Goal: Task Accomplishment & Management: Use online tool/utility

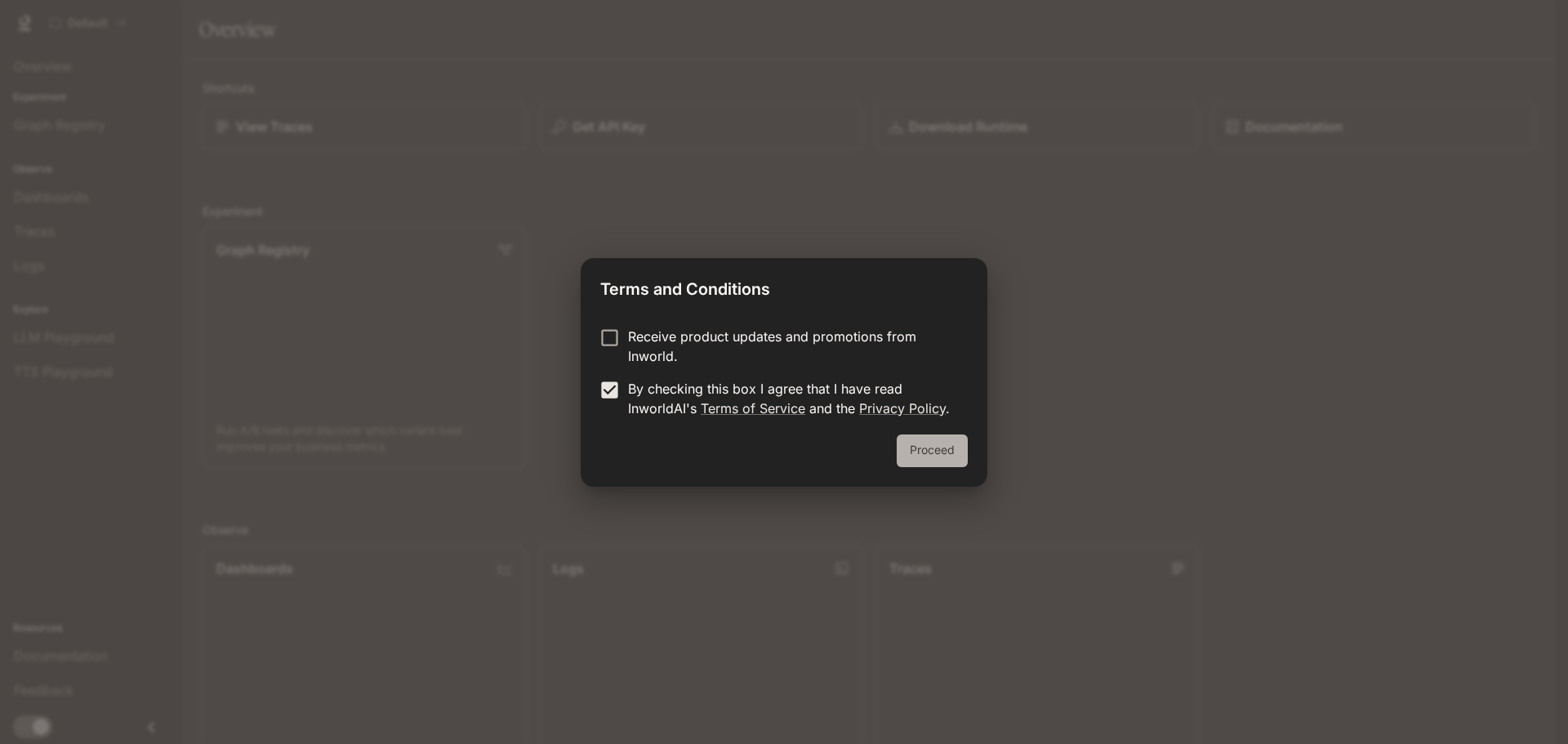
click at [915, 442] on button "Proceed" at bounding box center [933, 451] width 71 height 32
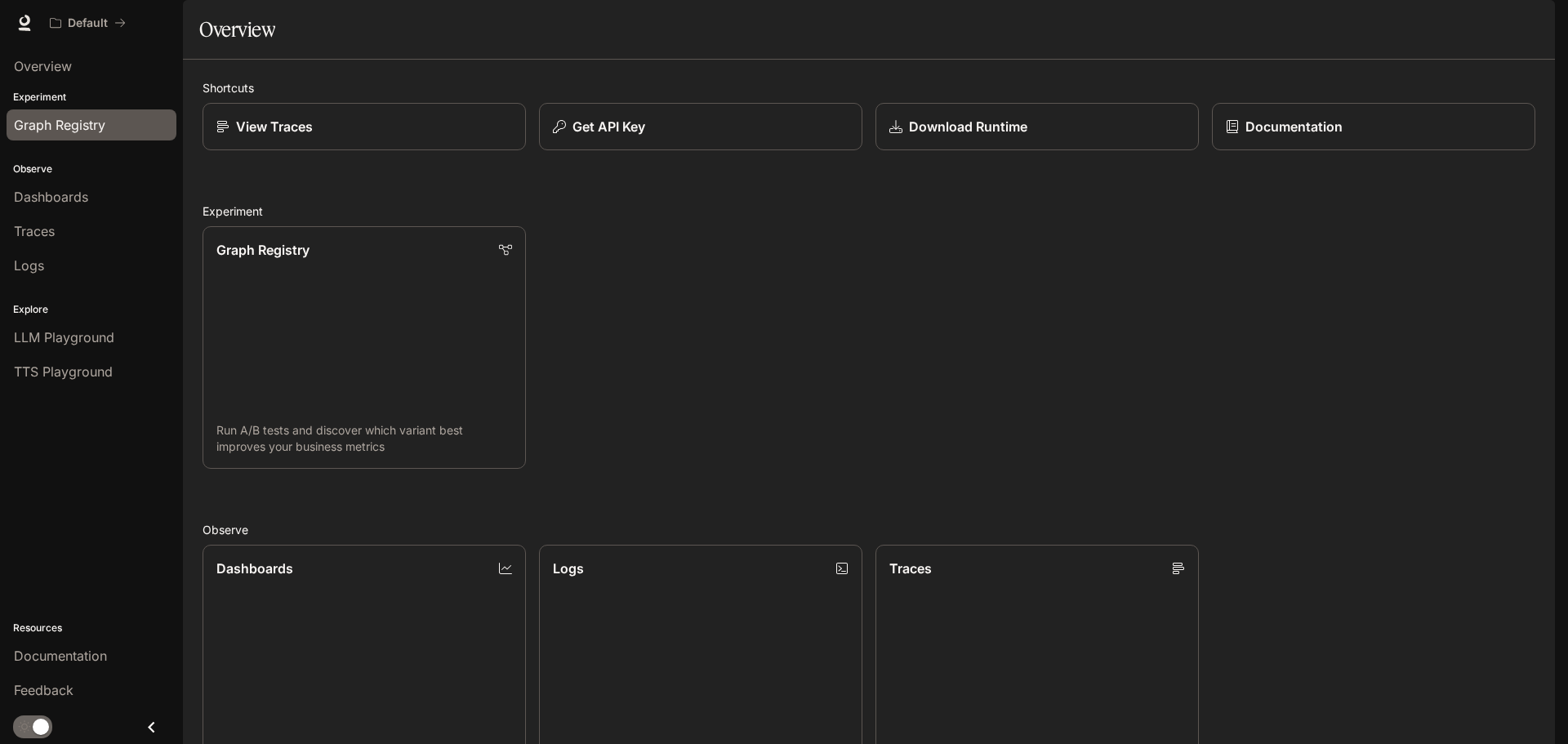
click at [68, 118] on span "Graph Registry" at bounding box center [59, 125] width 92 height 20
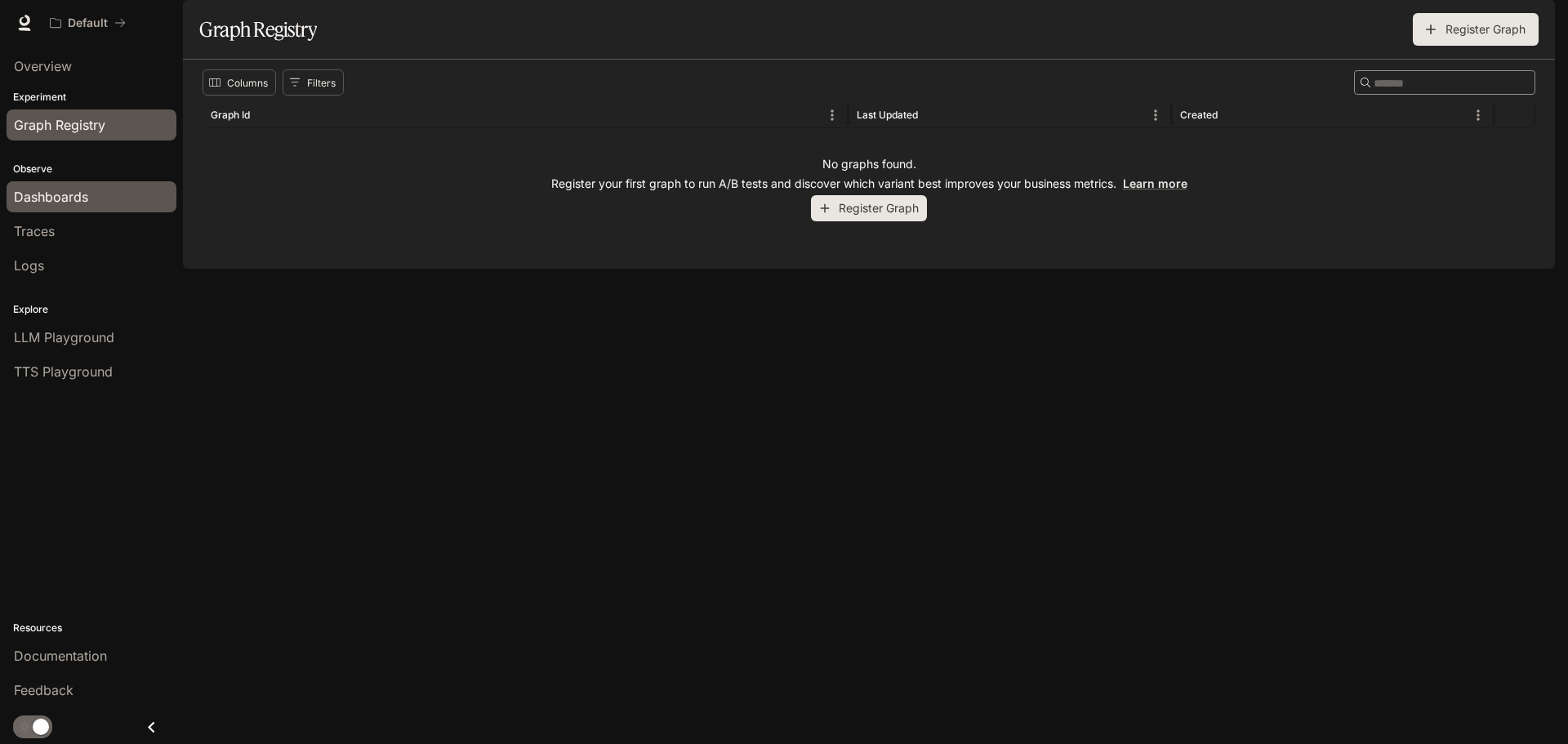
click at [65, 196] on span "Dashboards" at bounding box center [50, 196] width 74 height 20
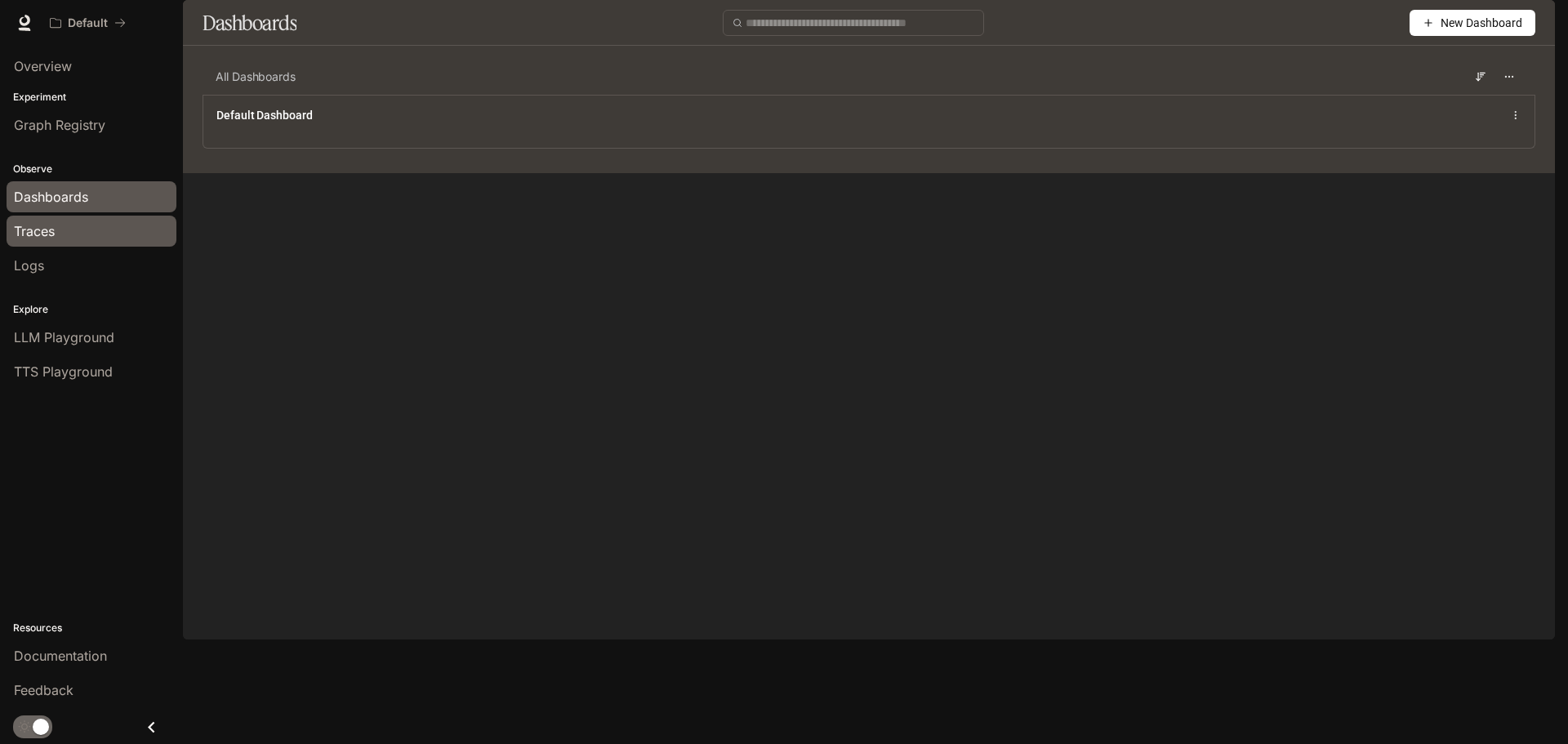
click at [54, 234] on span "Traces" at bounding box center [34, 231] width 41 height 20
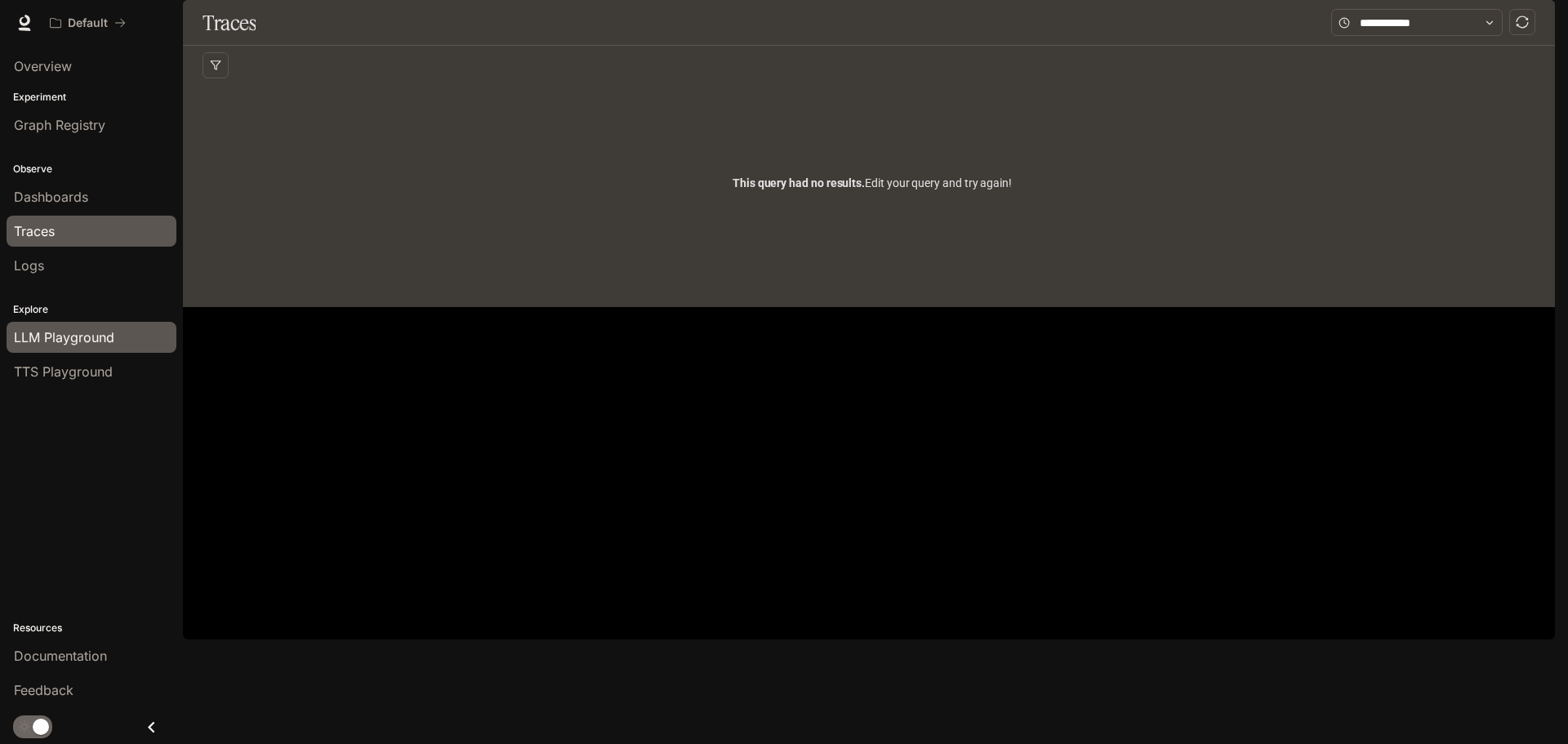
click at [59, 335] on span "LLM Playground" at bounding box center [64, 337] width 100 height 20
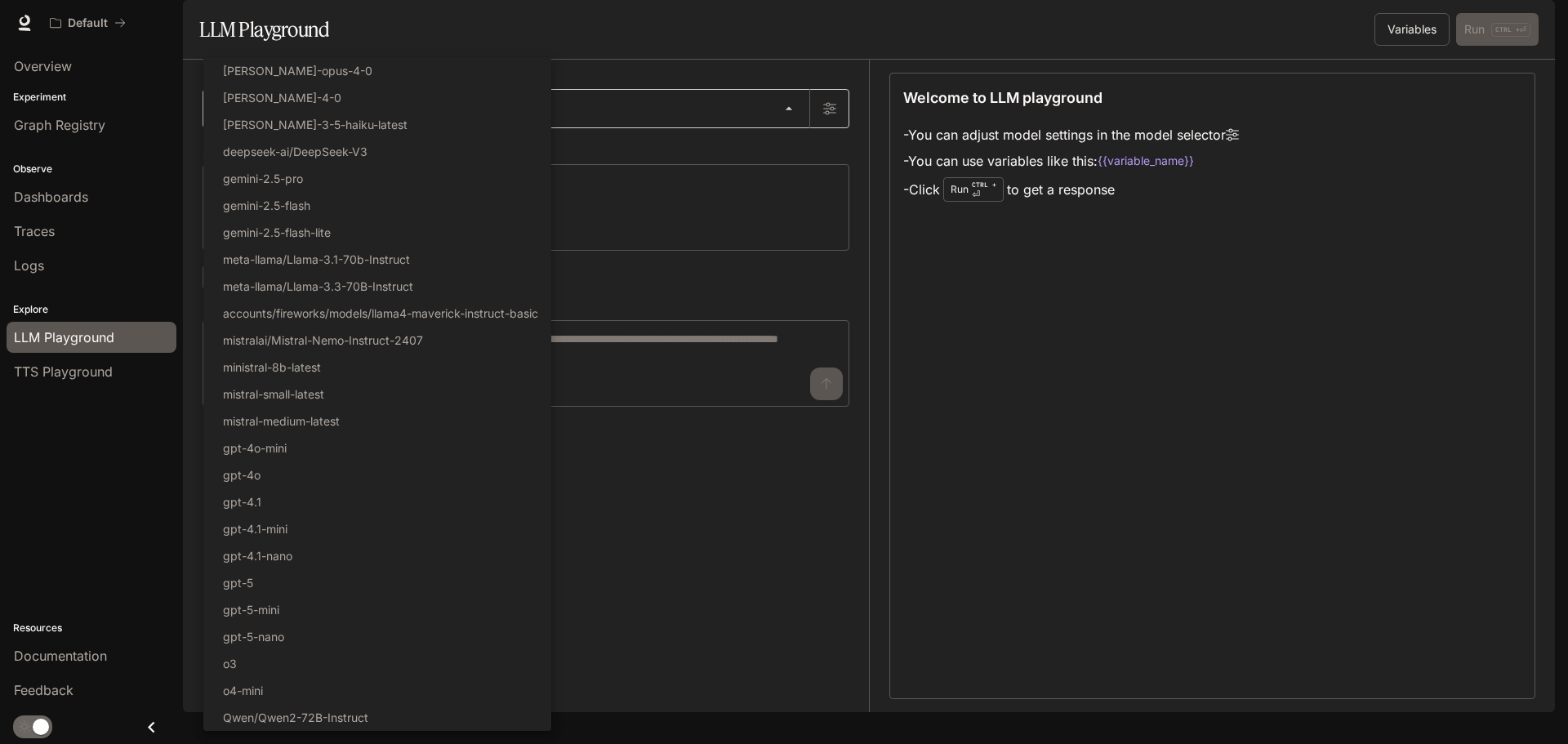
click at [794, 155] on body "Skip to main content Default Documentation Documentation Portal Overview Experi…" at bounding box center [784, 372] width 1568 height 744
click at [359, 76] on li "claude-opus-4-0" at bounding box center [377, 70] width 348 height 27
type input "**********"
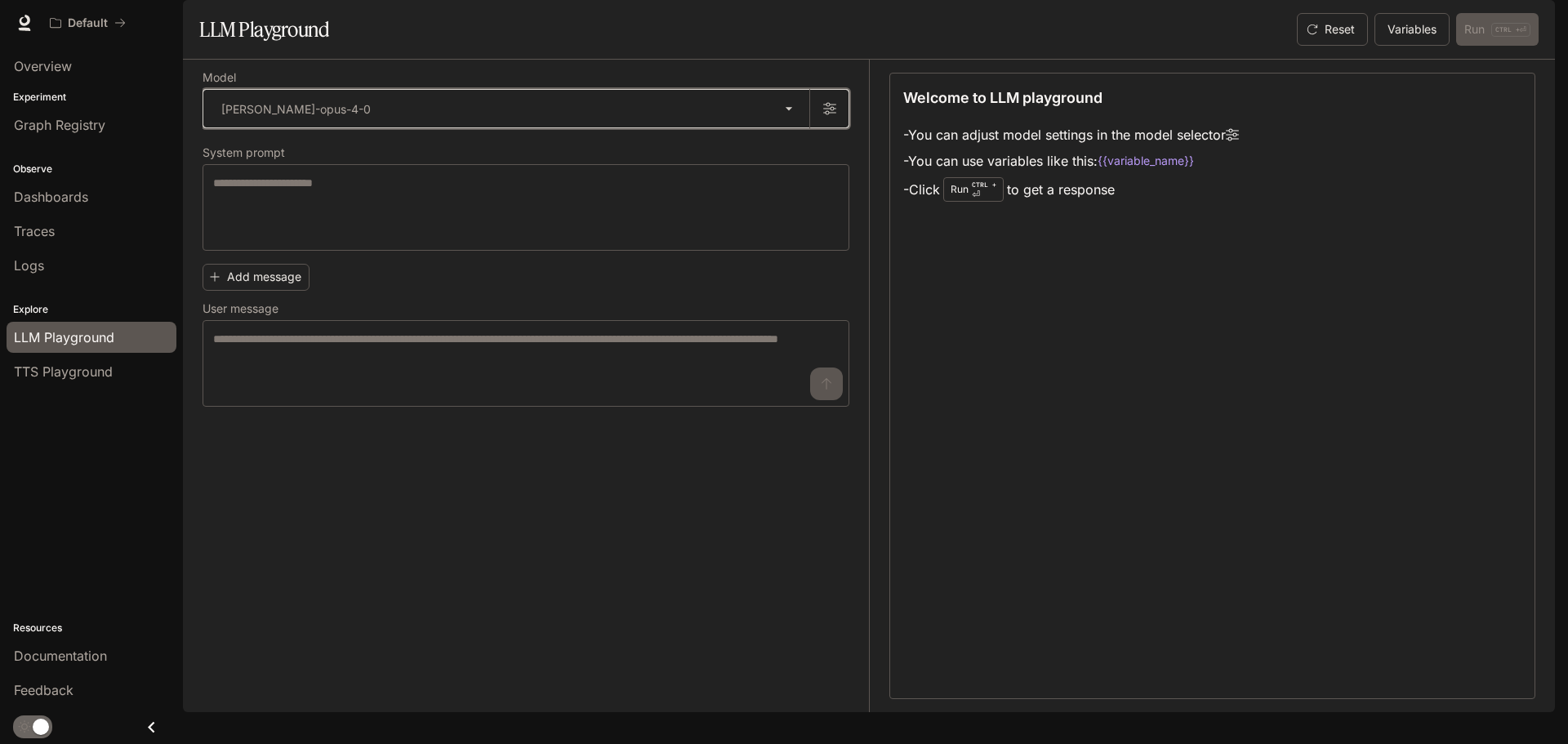
click at [830, 116] on icon "button" at bounding box center [829, 109] width 13 height 12
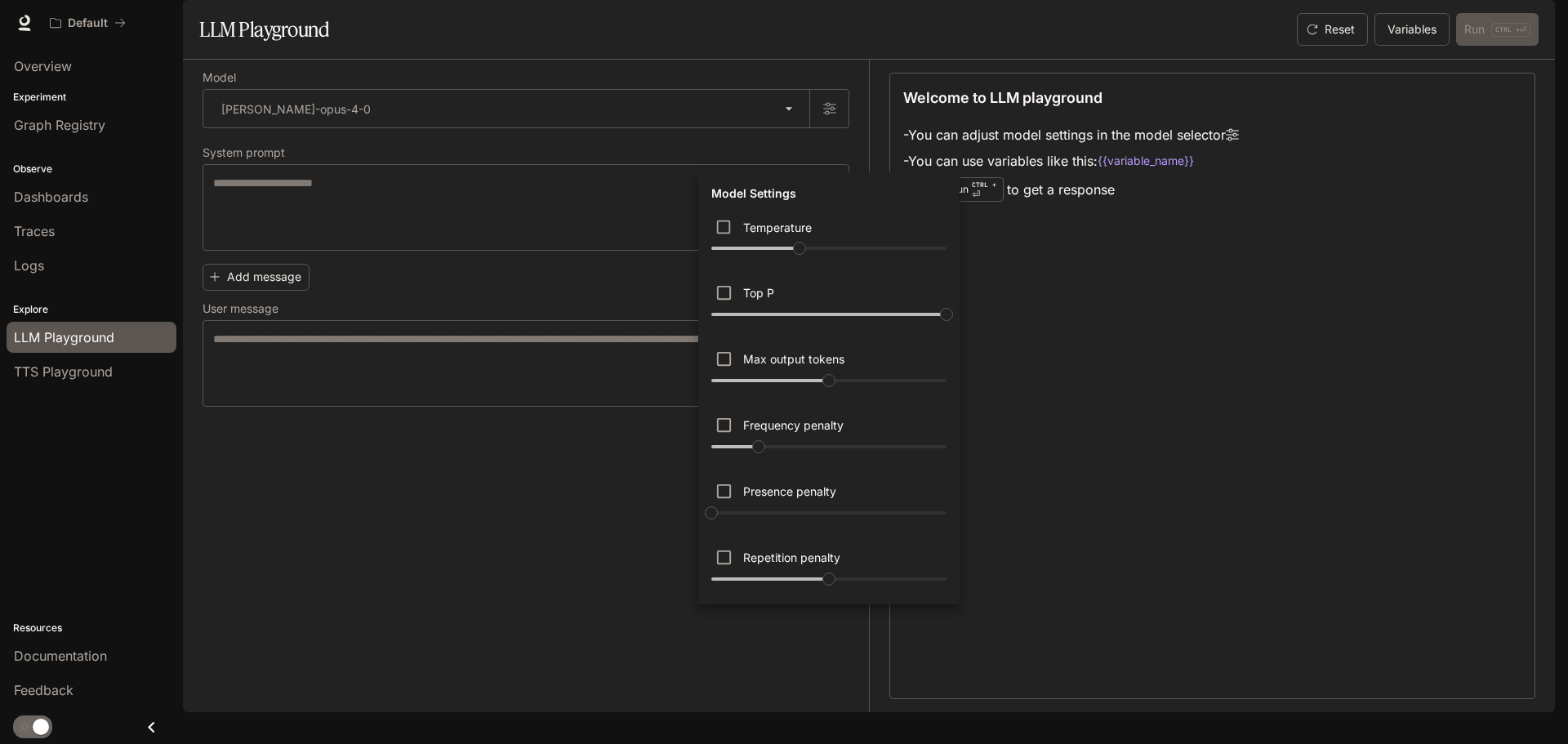
click at [666, 115] on div at bounding box center [784, 372] width 1568 height 744
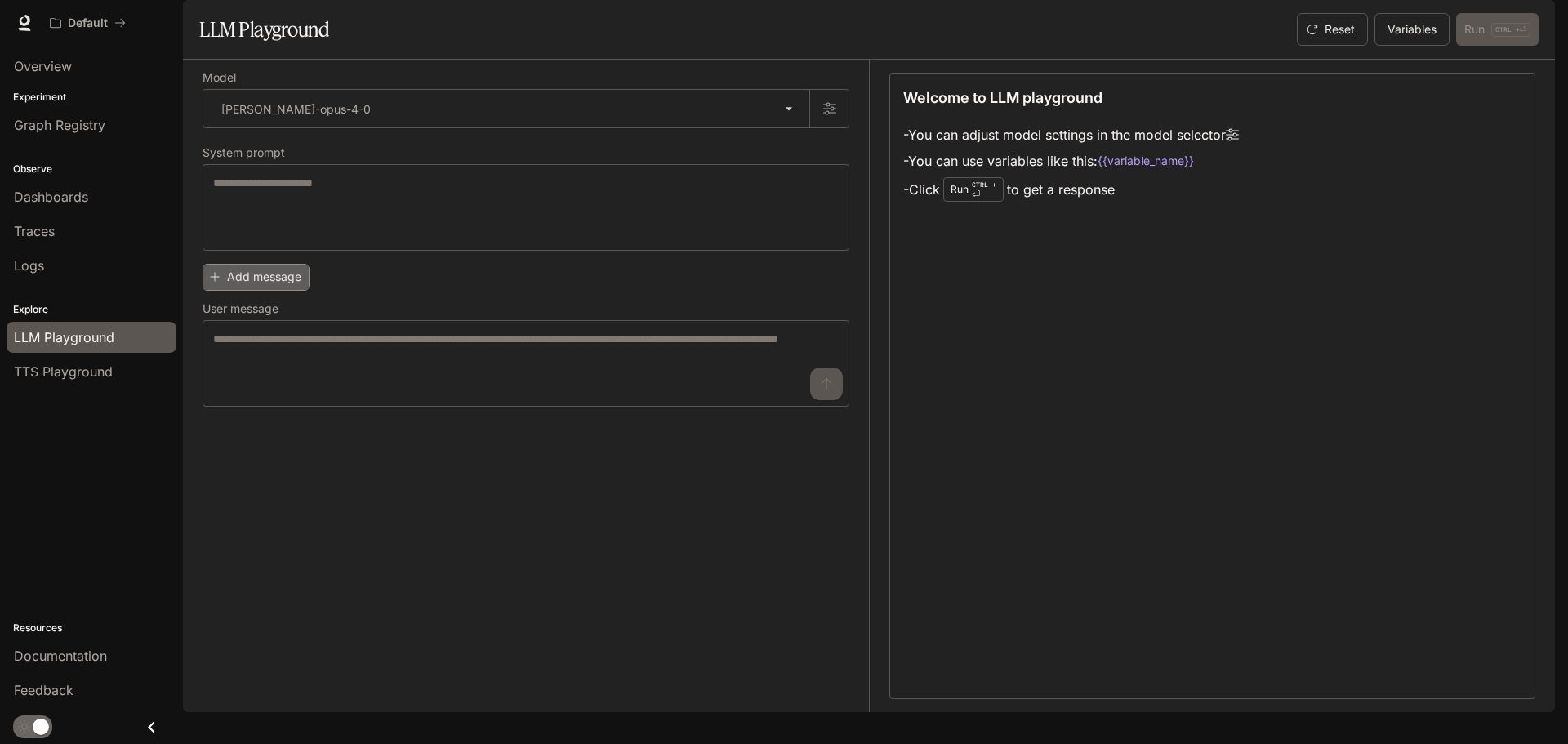
click at [288, 290] on button "Add message" at bounding box center [256, 278] width 107 height 27
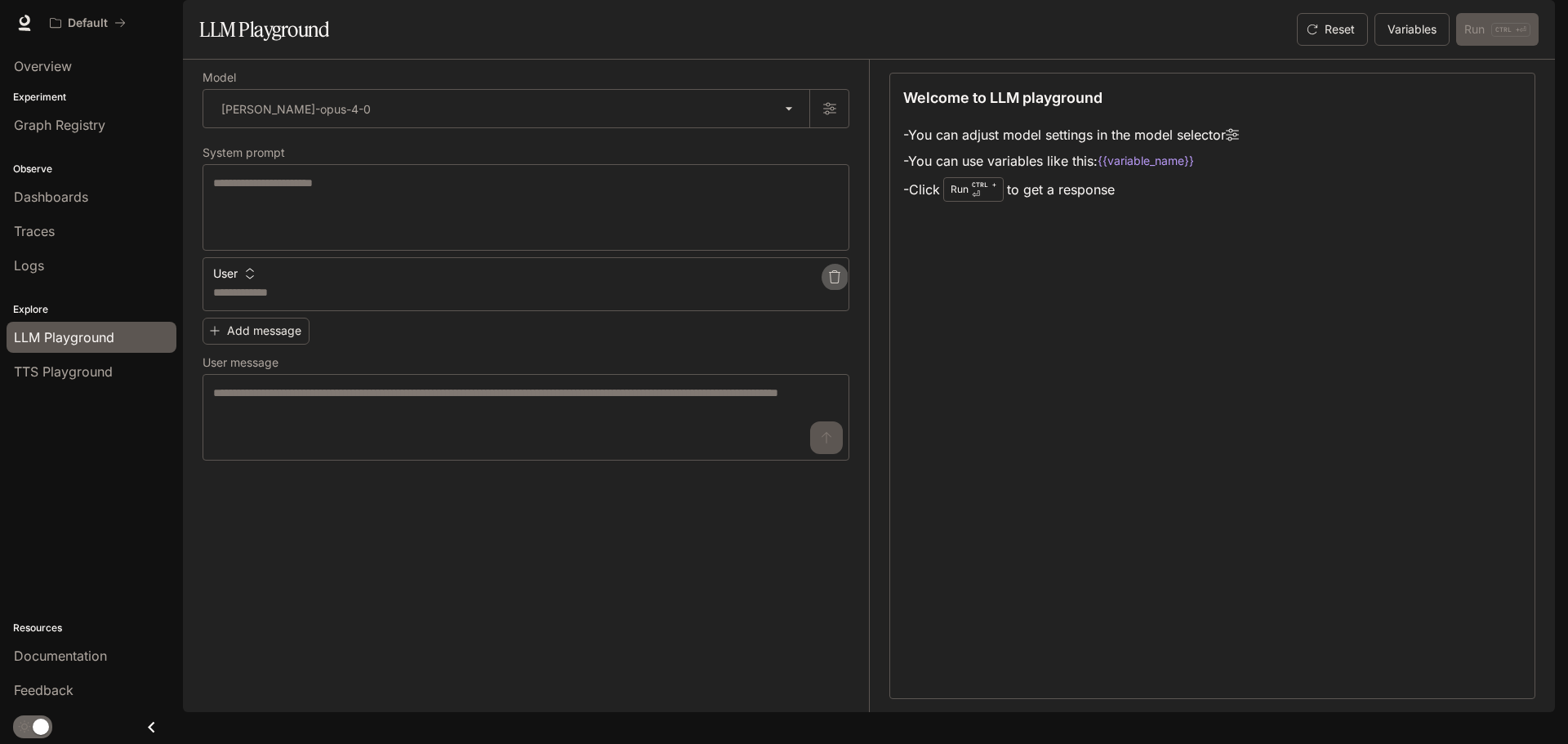
click at [834, 284] on icon "button" at bounding box center [834, 276] width 13 height 13
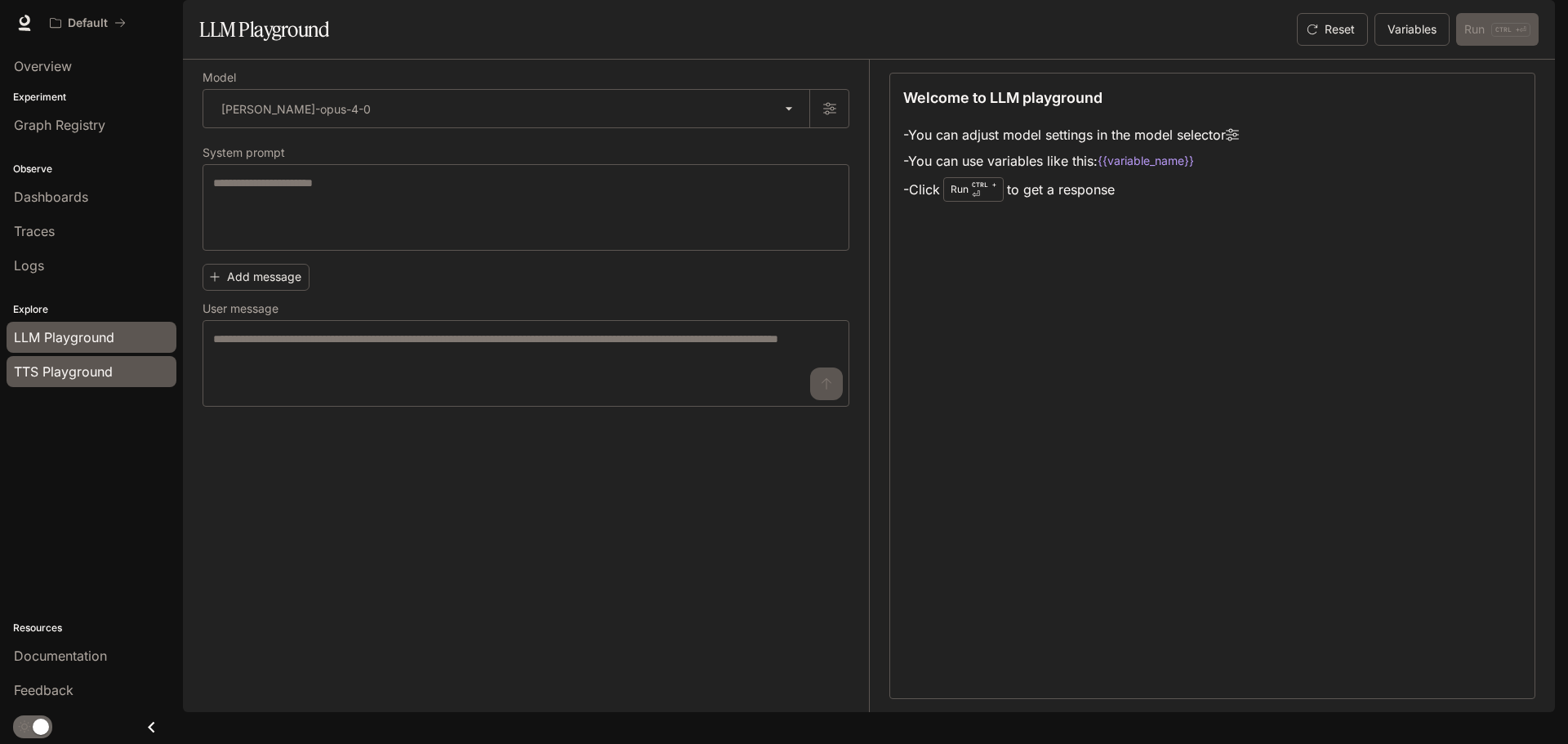
click at [93, 370] on span "TTS Playground" at bounding box center [63, 371] width 99 height 20
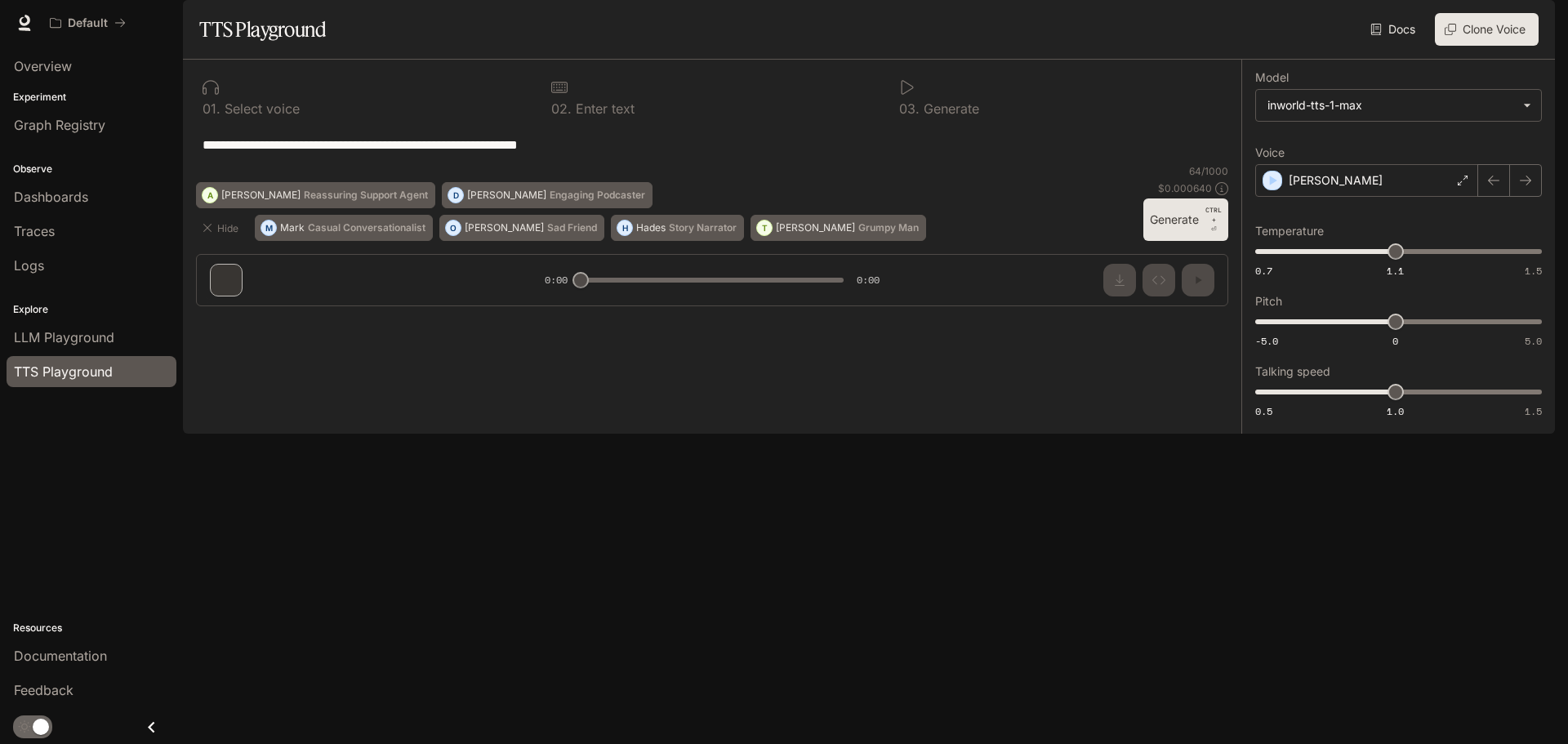
click at [1101, 164] on div "**********" at bounding box center [712, 144] width 1032 height 39
click at [1272, 185] on icon "button" at bounding box center [1274, 181] width 8 height 10
click at [1533, 153] on body "**********" at bounding box center [784, 372] width 1568 height 744
click at [1533, 153] on div at bounding box center [784, 372] width 1568 height 744
click at [668, 233] on p "Story Narrator" at bounding box center [702, 228] width 68 height 10
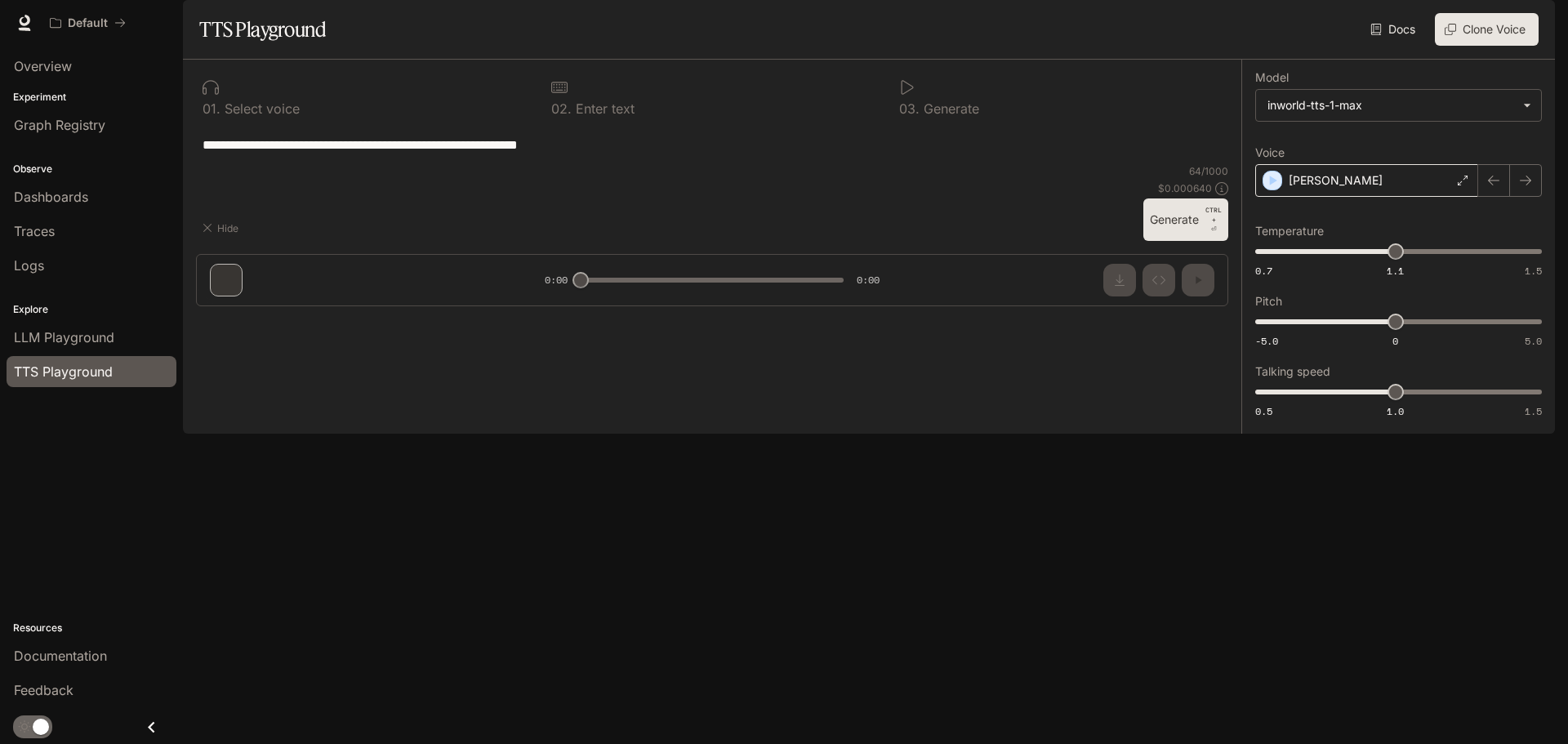
type textarea "**********"
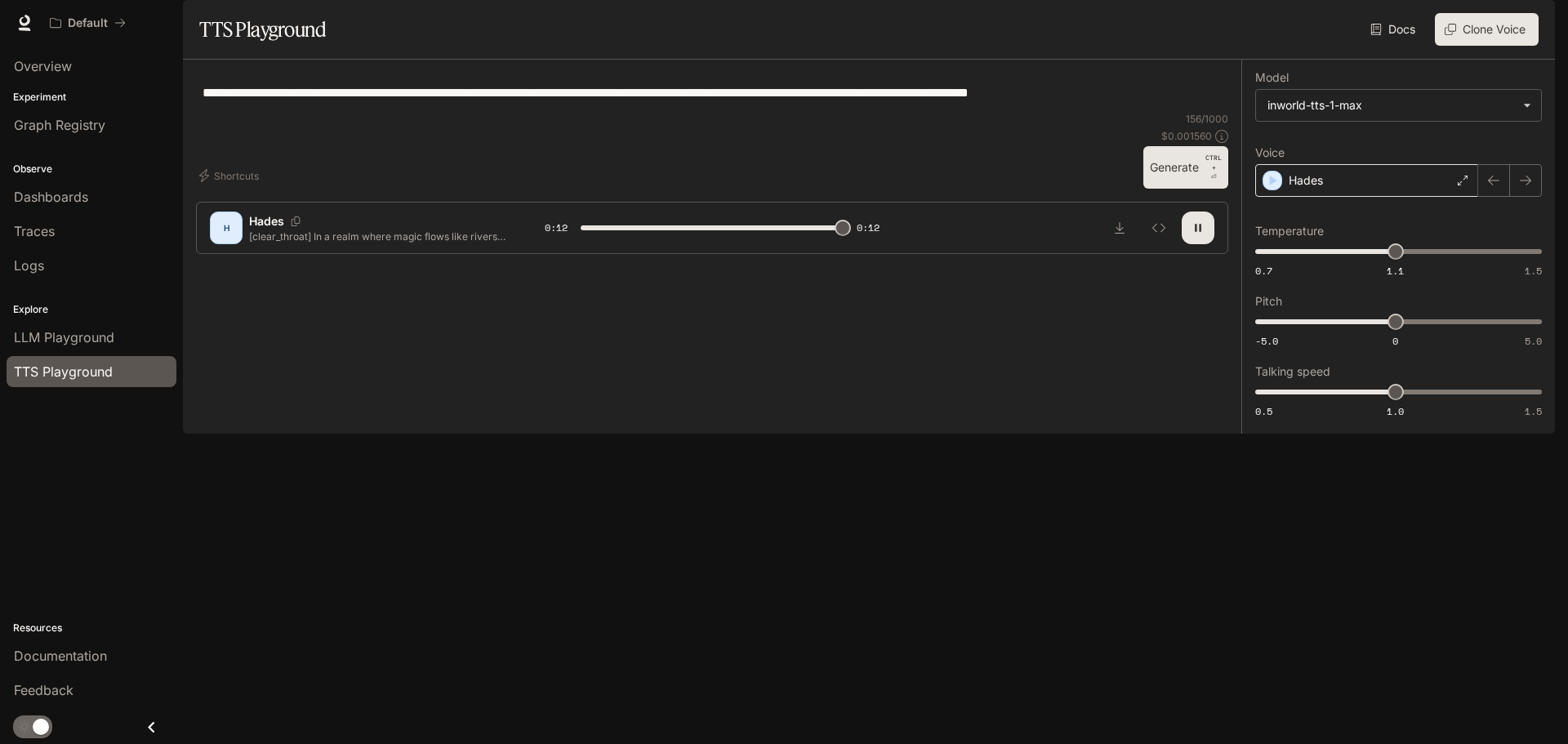
type input "*"
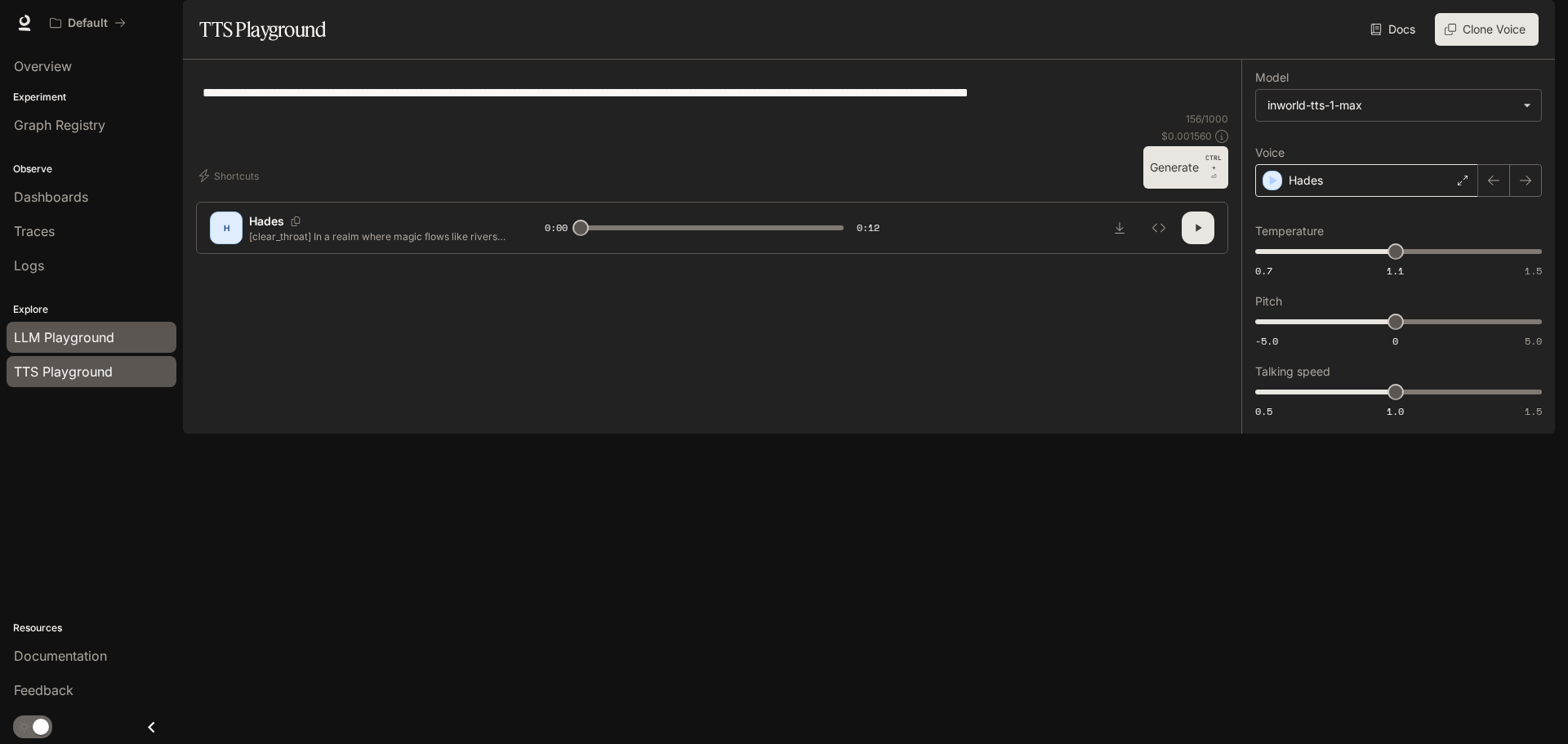
click at [73, 335] on span "LLM Playground" at bounding box center [64, 337] width 100 height 20
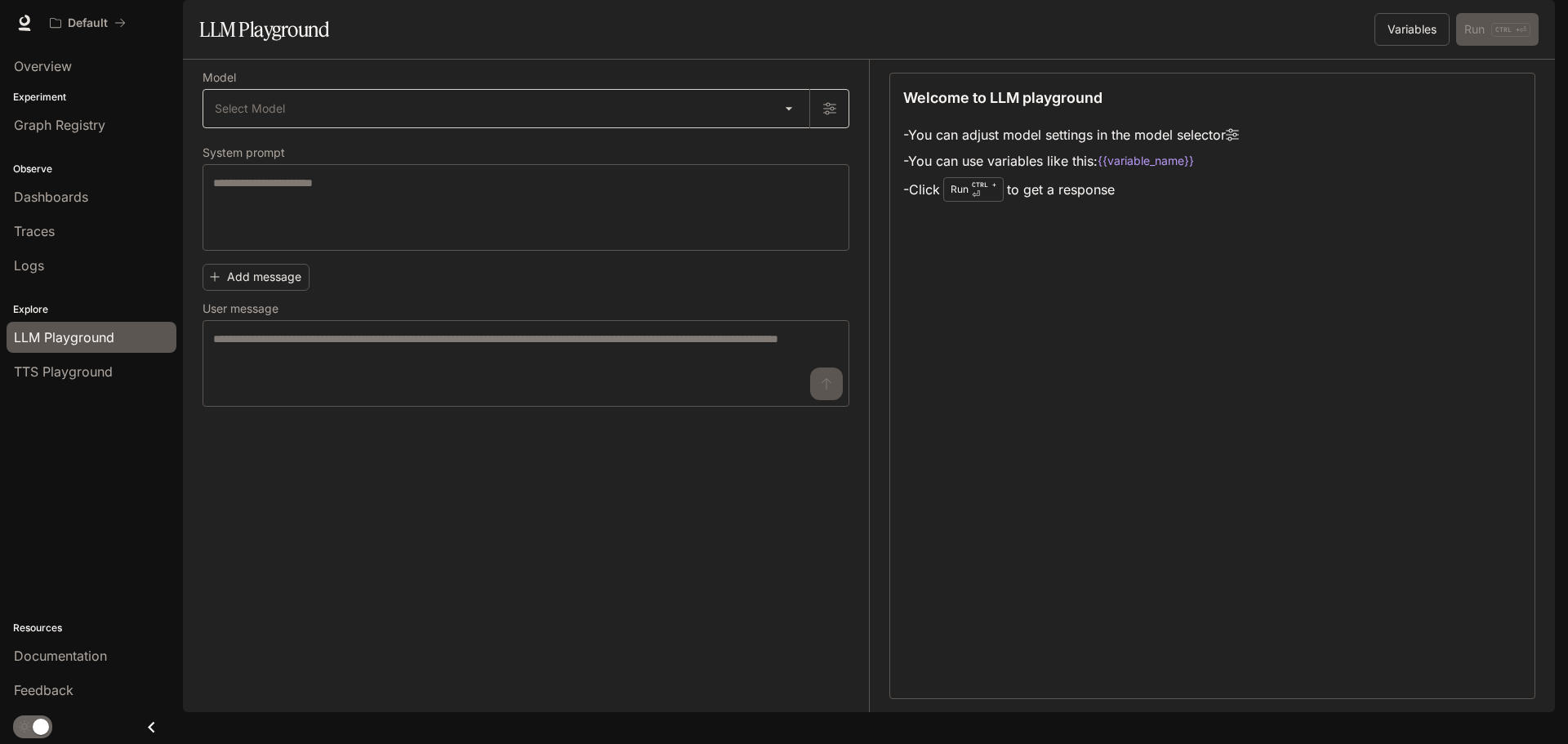
click at [800, 161] on body "Skip to main content Default Documentation Documentation Portal Overview Experi…" at bounding box center [784, 372] width 1568 height 744
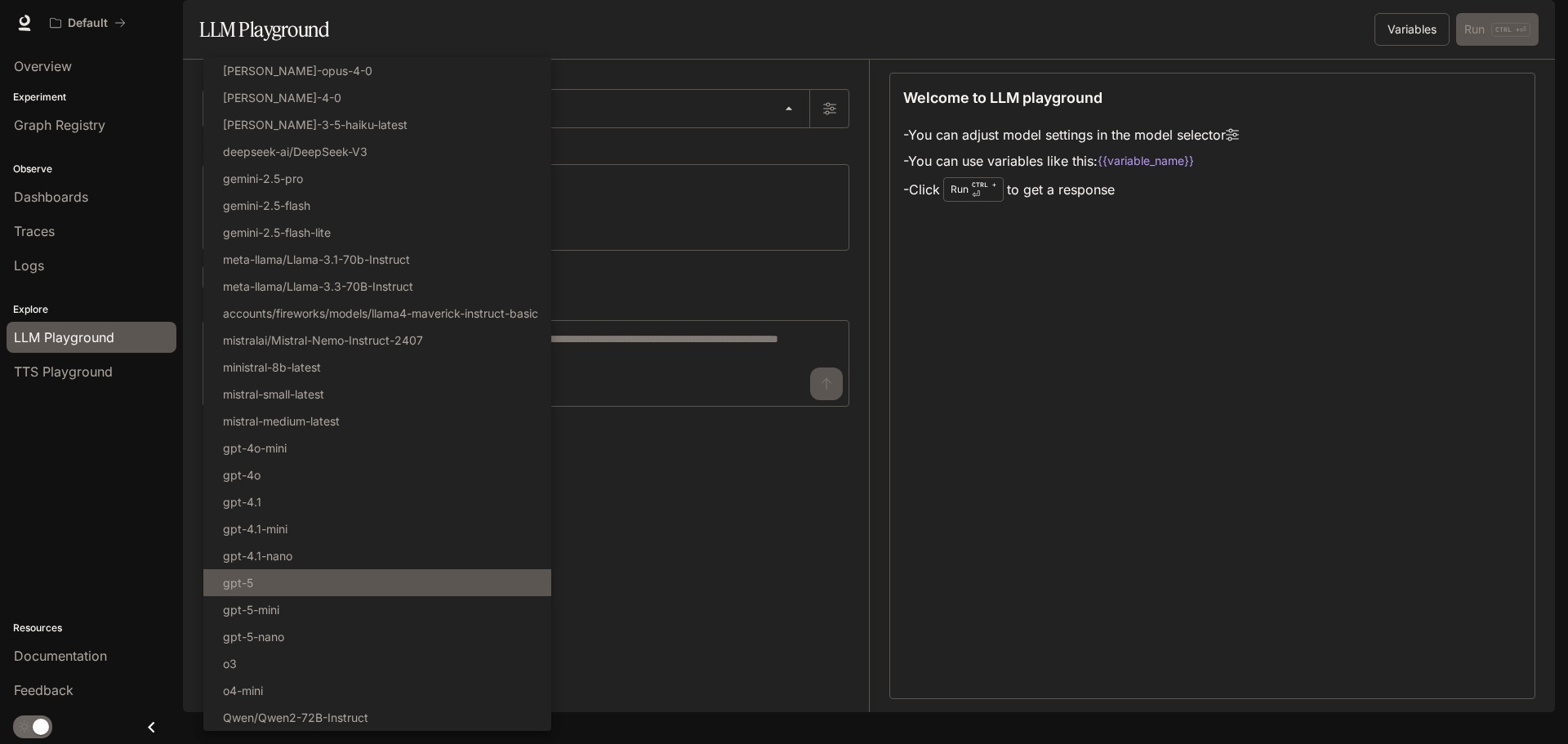
click at [330, 581] on li "gpt-5" at bounding box center [377, 583] width 348 height 27
type input "*****"
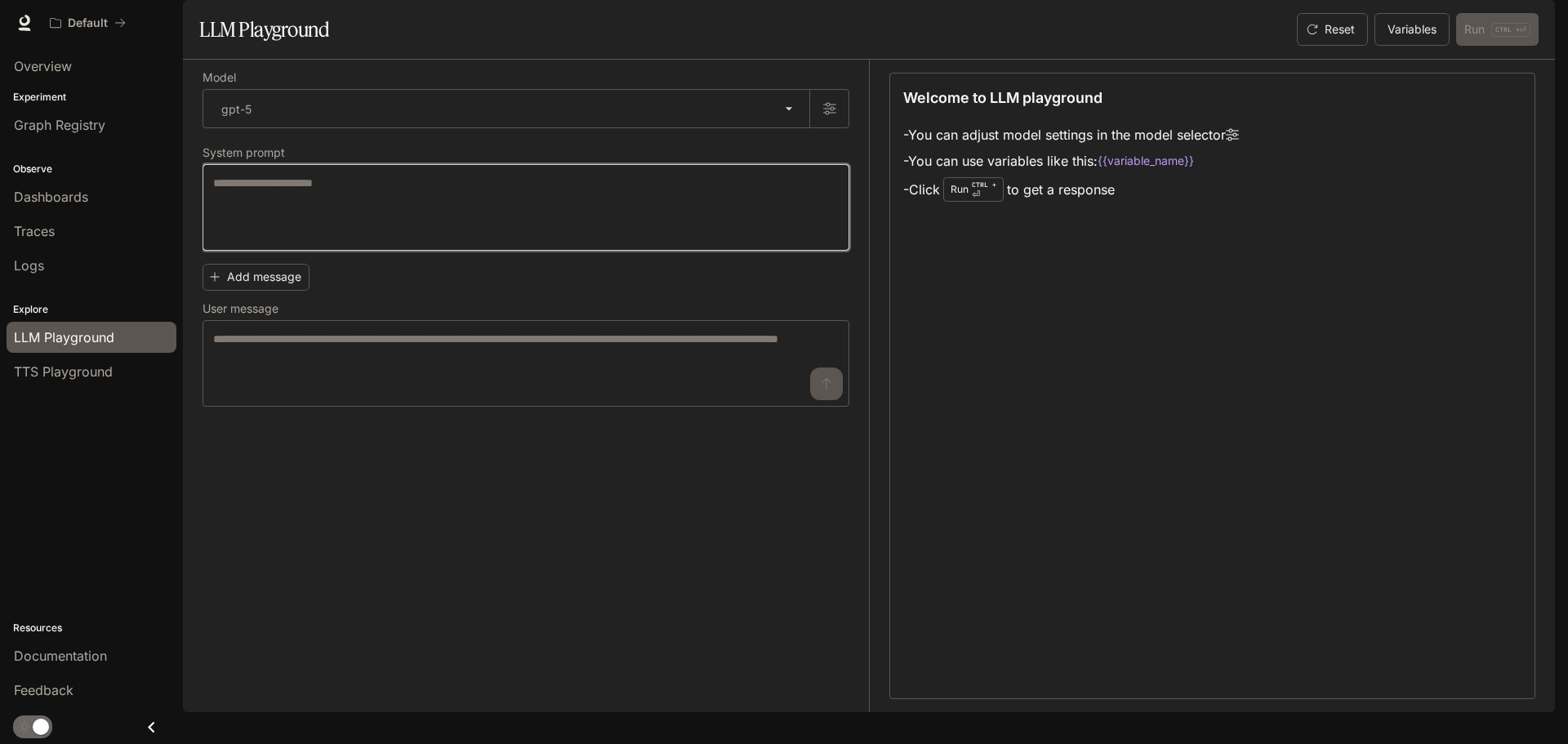
click at [408, 240] on textarea at bounding box center [526, 207] width 626 height 65
type textarea "****"
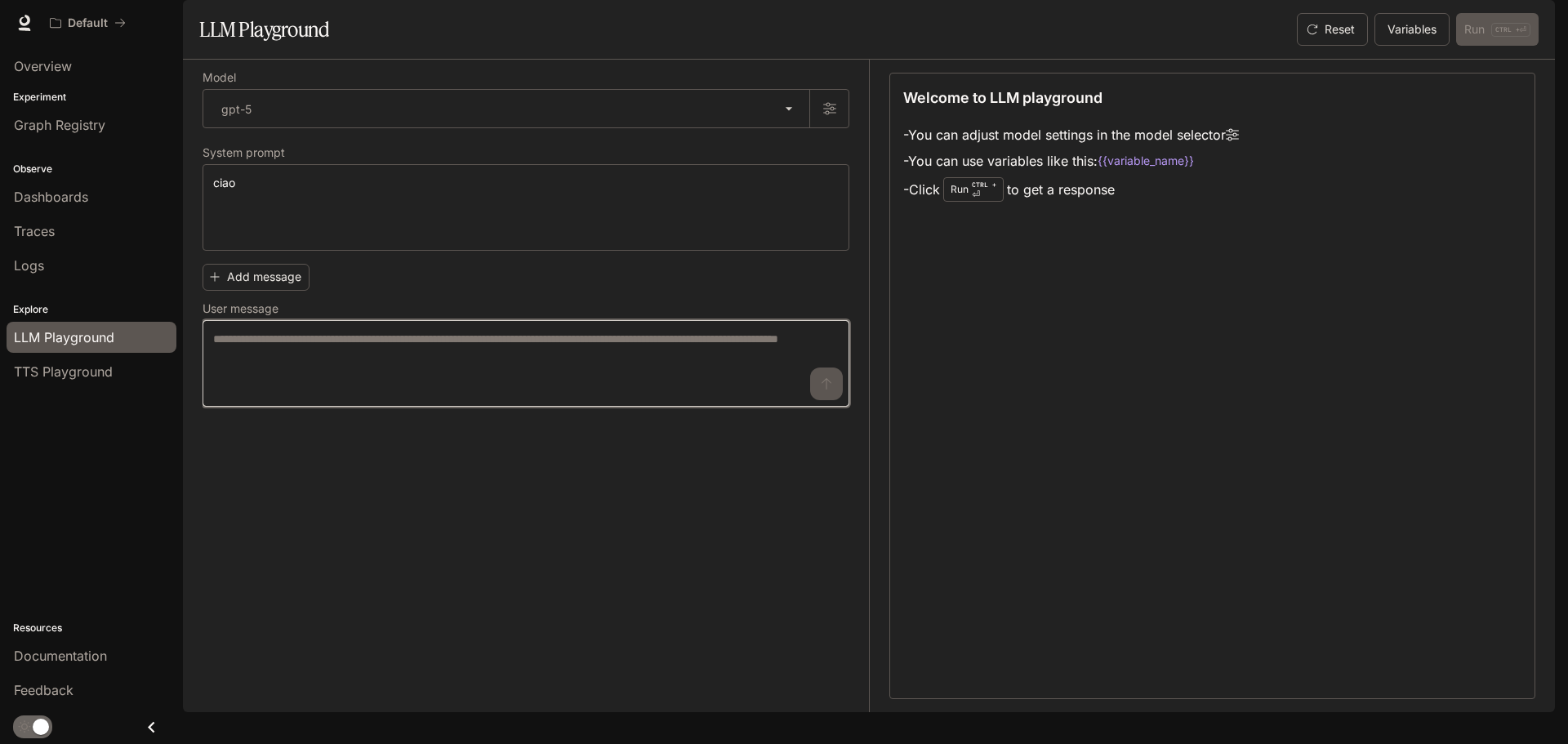
click at [295, 392] on textarea at bounding box center [526, 363] width 626 height 65
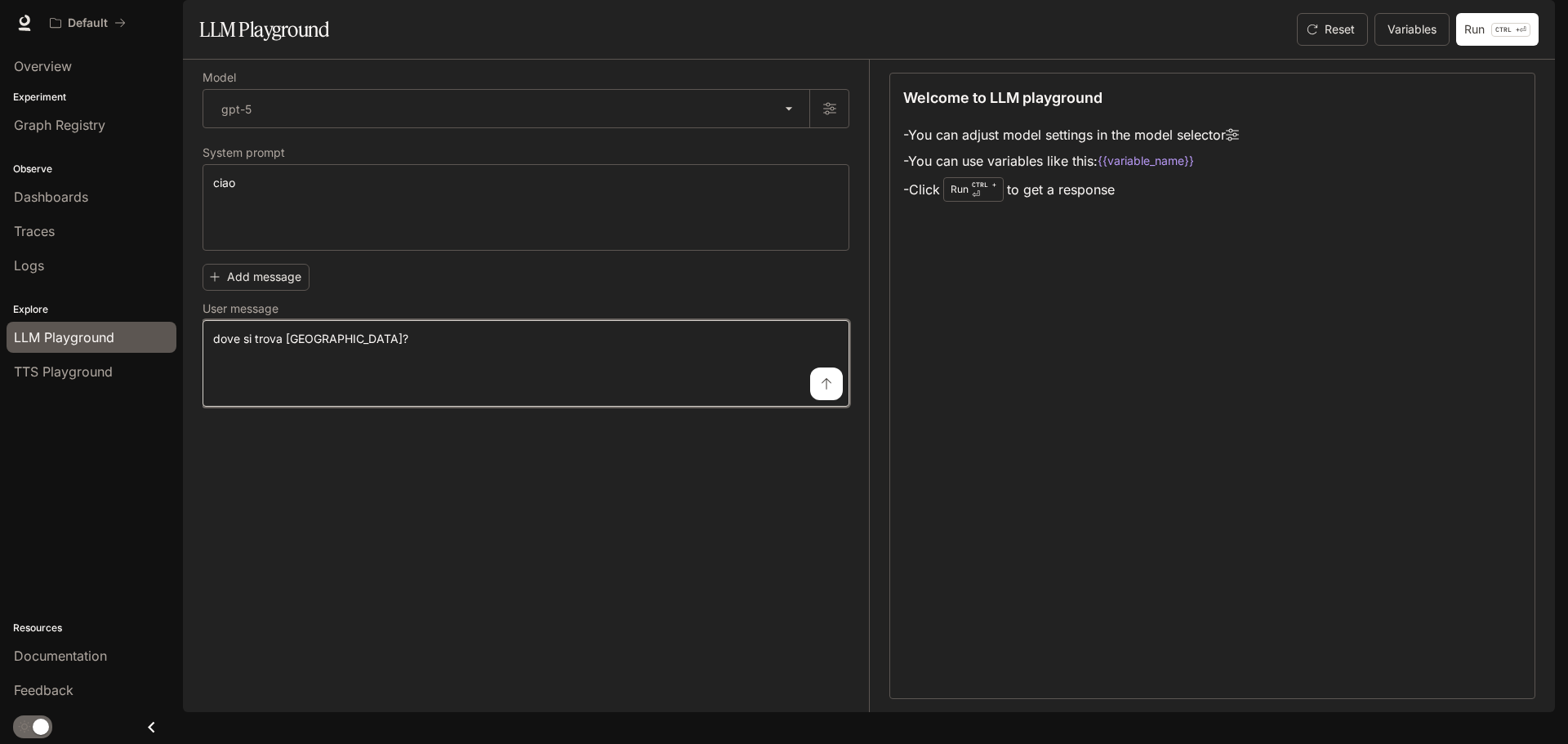
type textarea "**********"
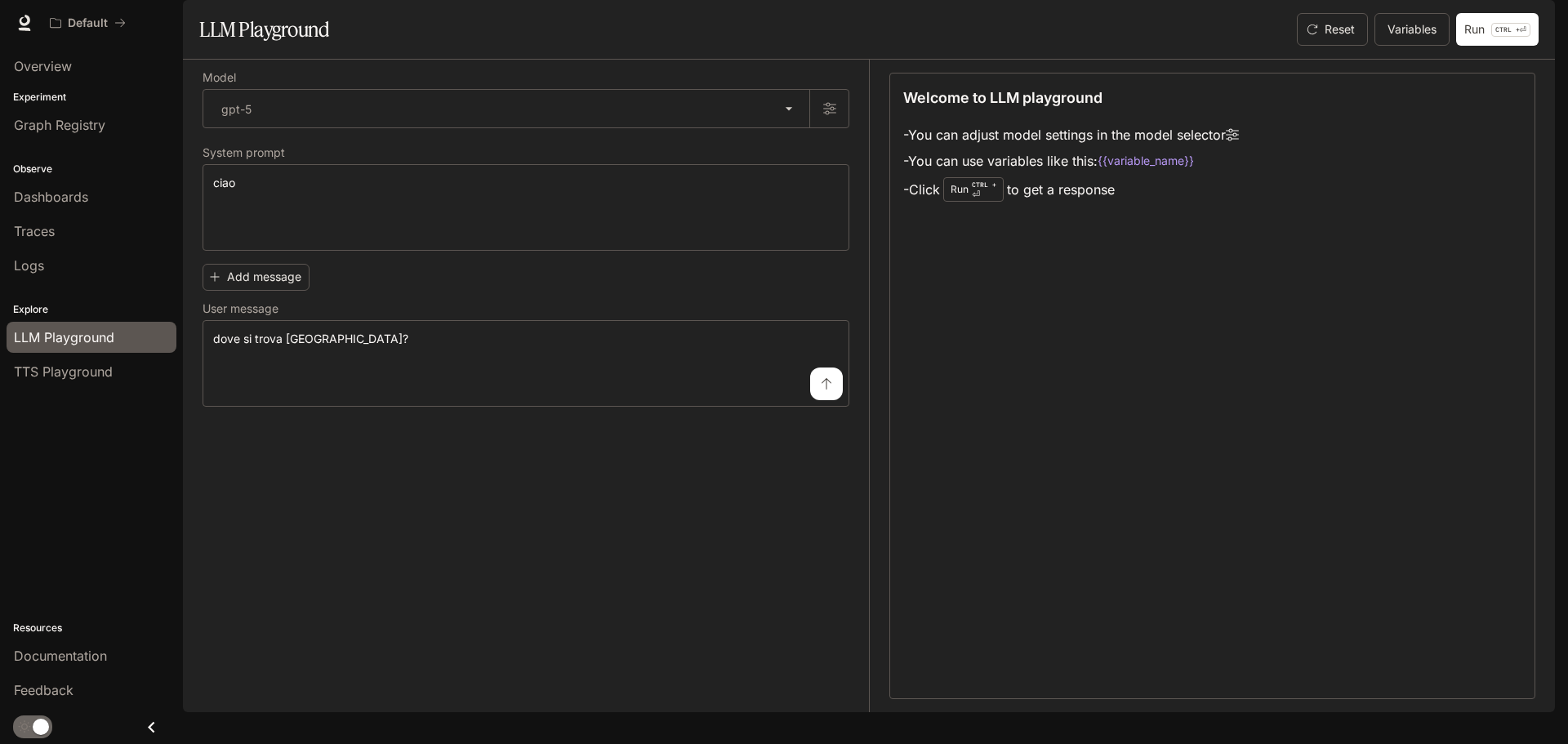
click at [823, 390] on icon "submit" at bounding box center [826, 383] width 10 height 11
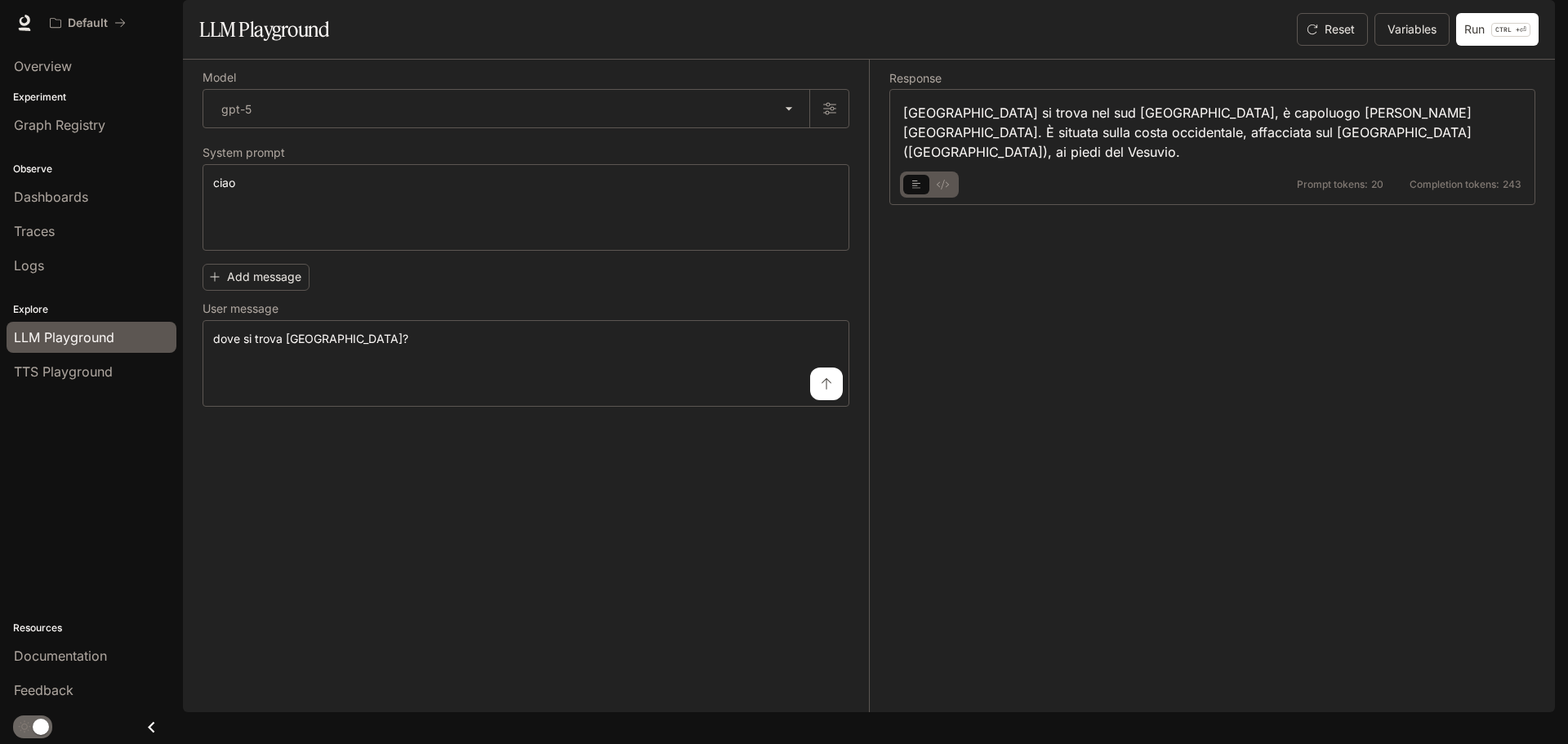
click at [914, 189] on icon "basic tabs example" at bounding box center [917, 185] width 9 height 10
click at [942, 189] on icon "basic tabs example" at bounding box center [943, 185] width 12 height 10
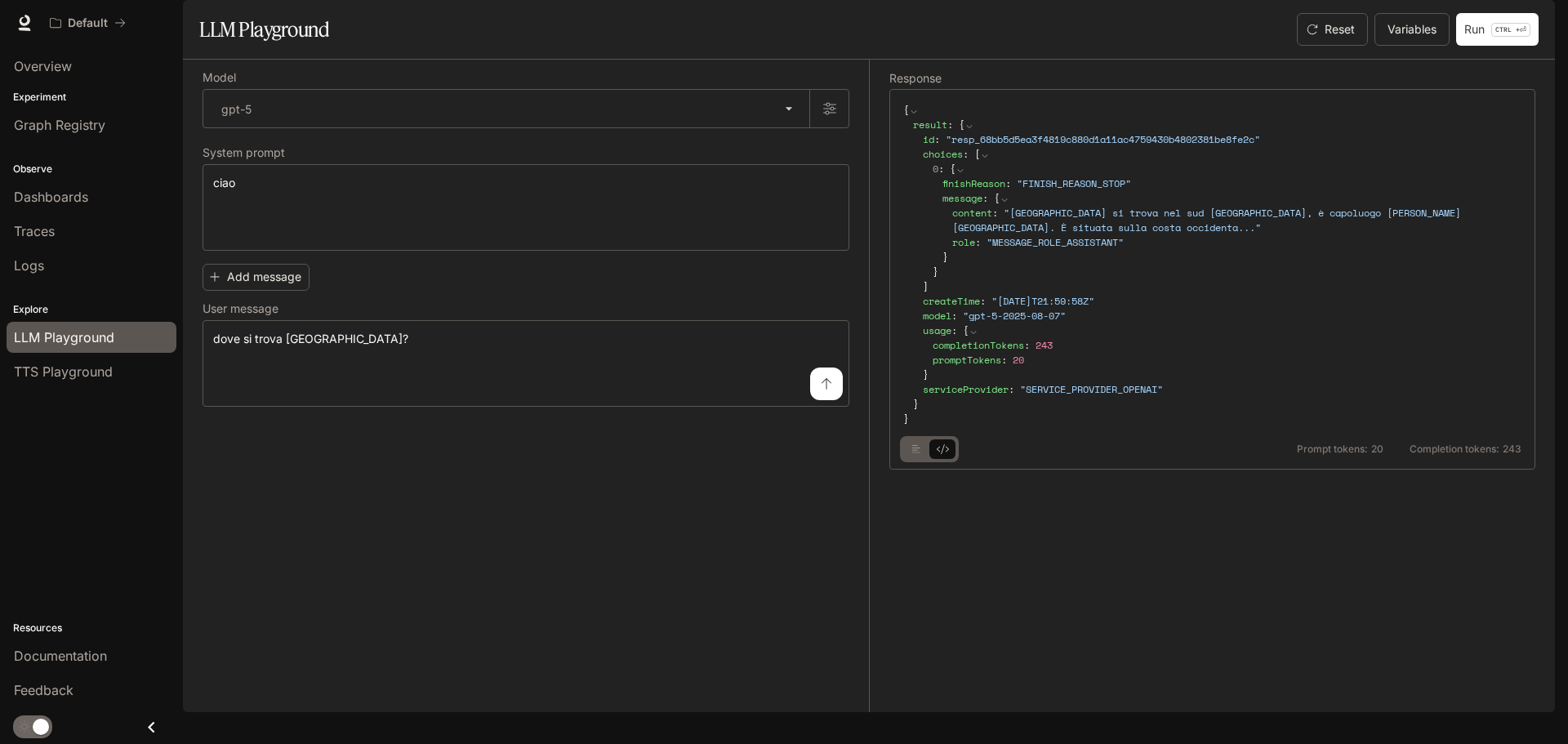
click at [913, 454] on icon "basic tabs example" at bounding box center [917, 449] width 9 height 10
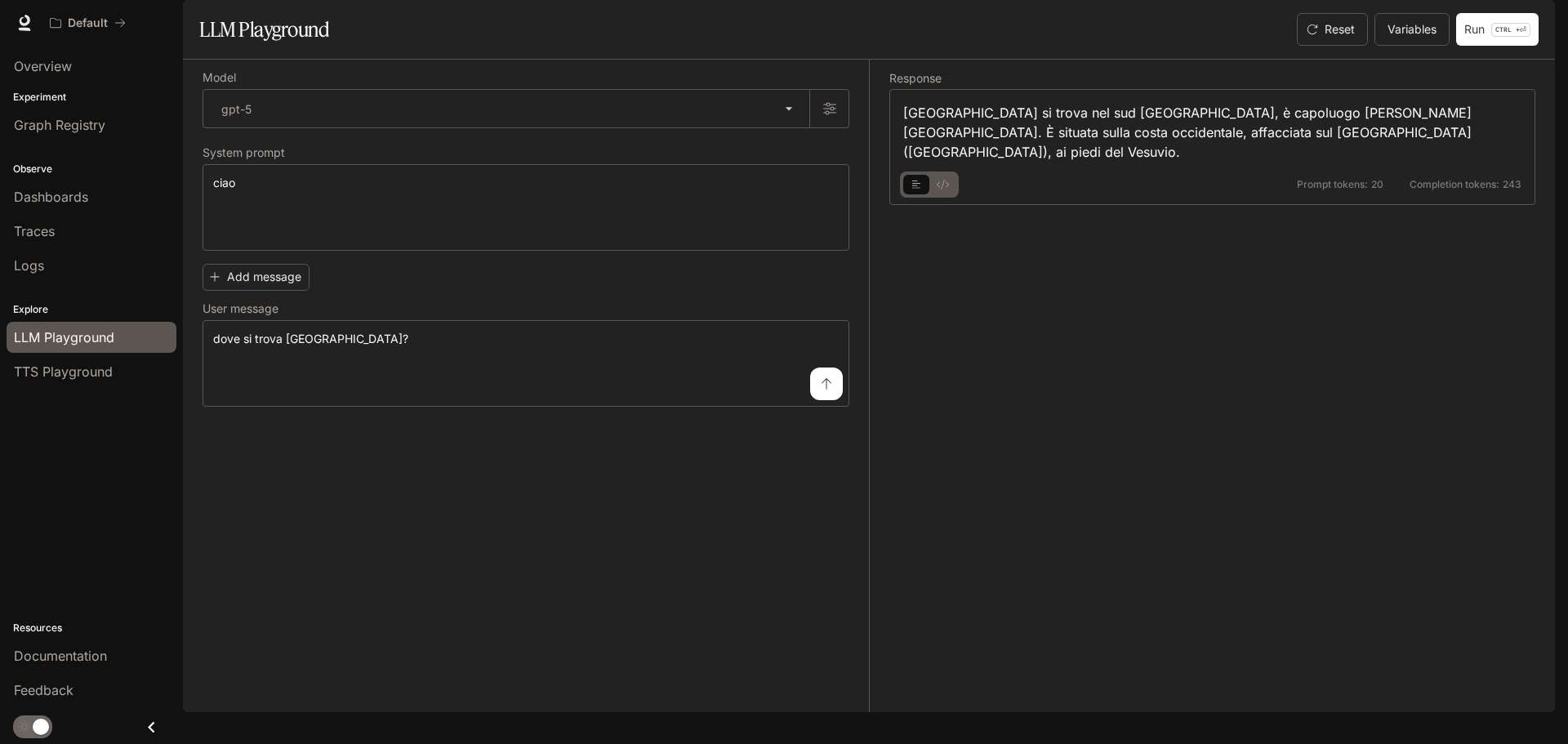
click at [1337, 189] on span "Prompt tokens:" at bounding box center [1333, 185] width 71 height 10
click at [796, 150] on body "**********" at bounding box center [784, 372] width 1568 height 744
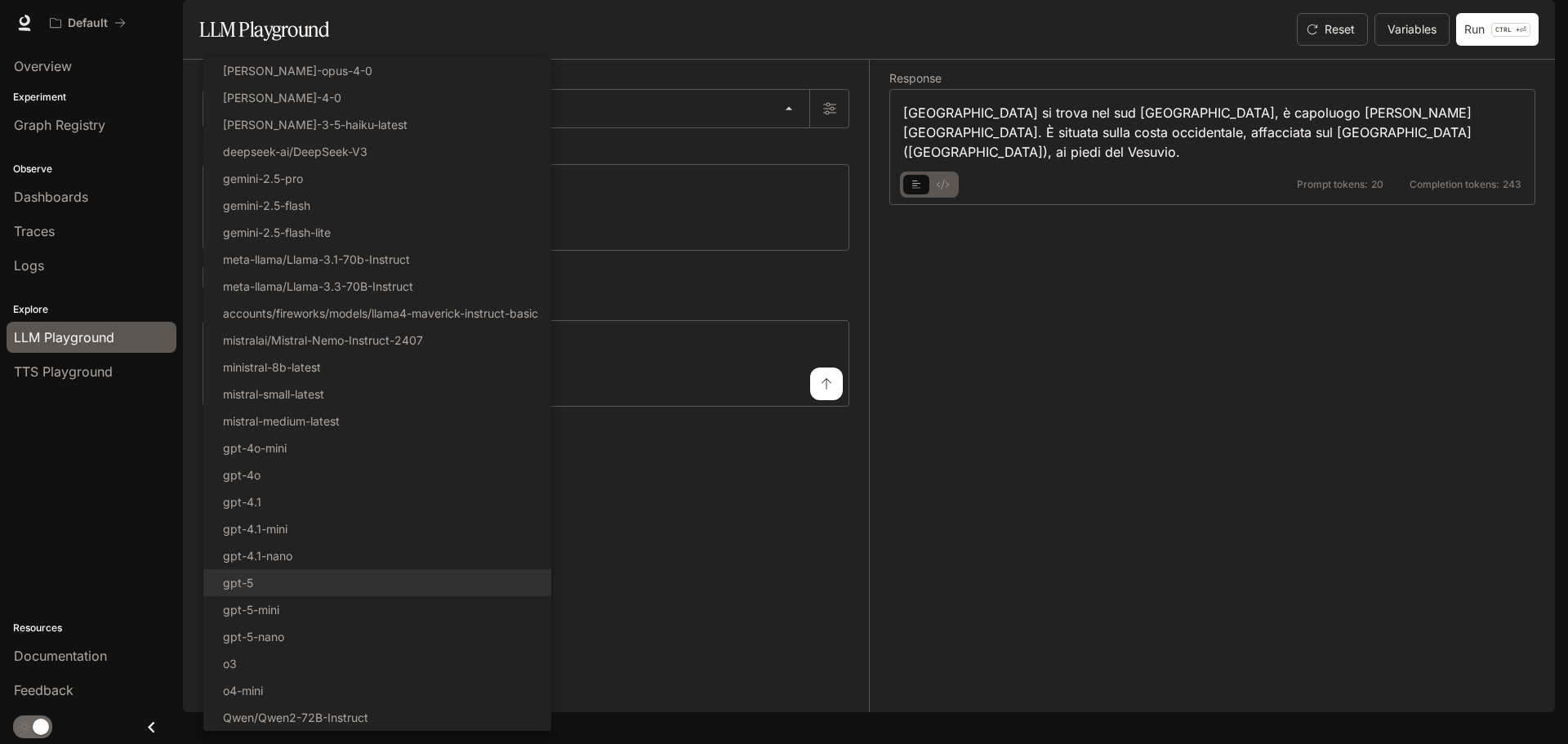
click at [668, 73] on div at bounding box center [784, 372] width 1568 height 744
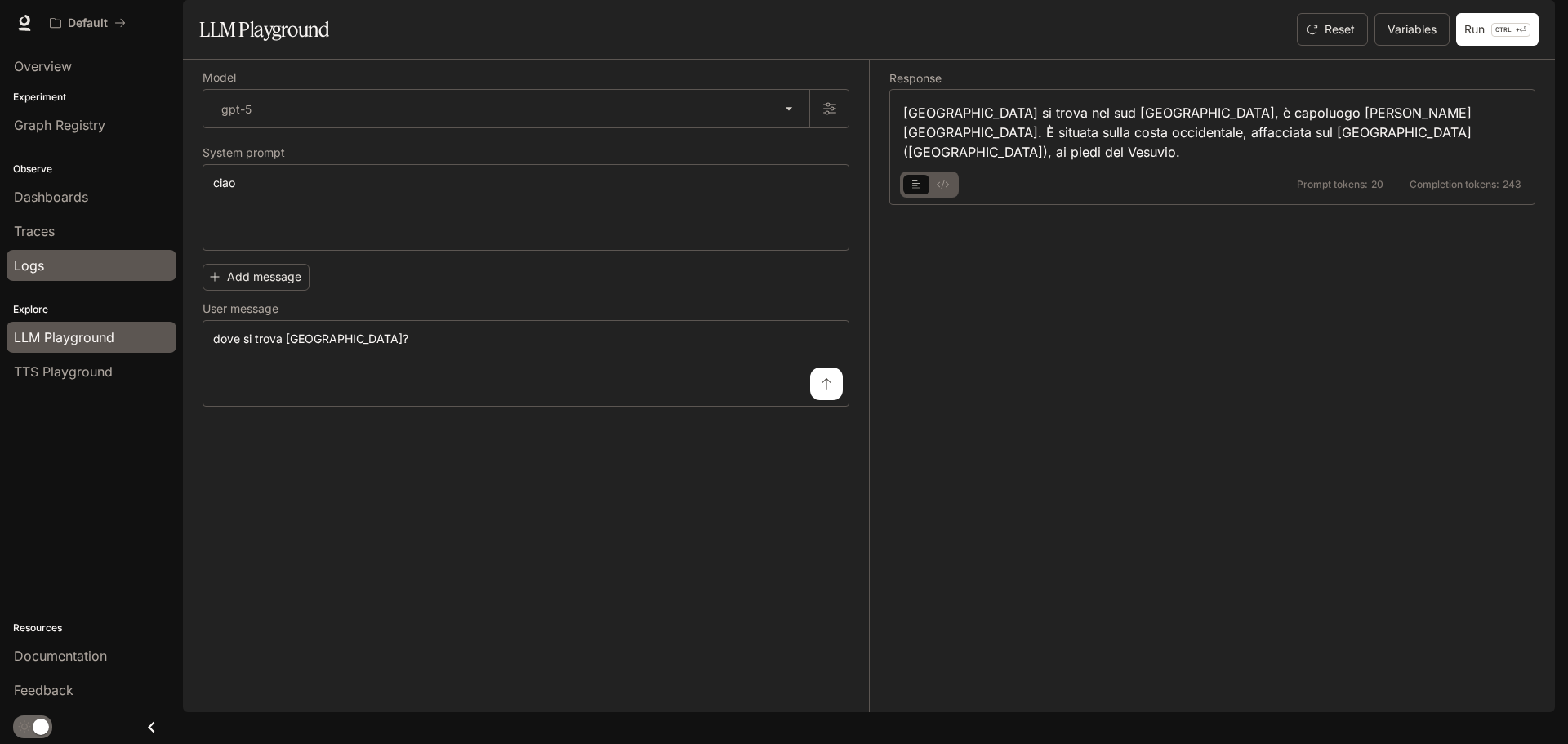
click at [42, 264] on span "Logs" at bounding box center [29, 265] width 31 height 20
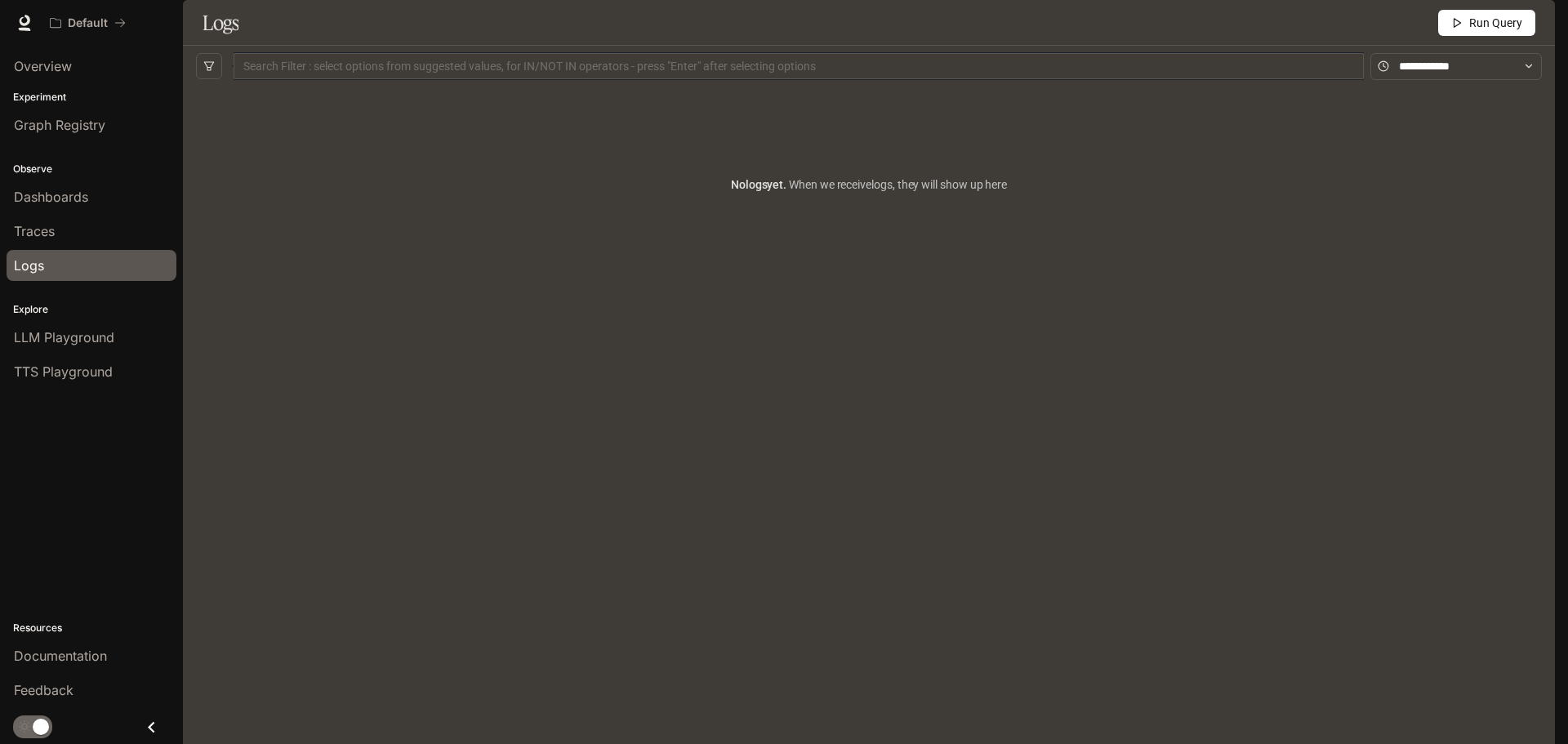
click at [41, 223] on span "Traces" at bounding box center [34, 231] width 41 height 20
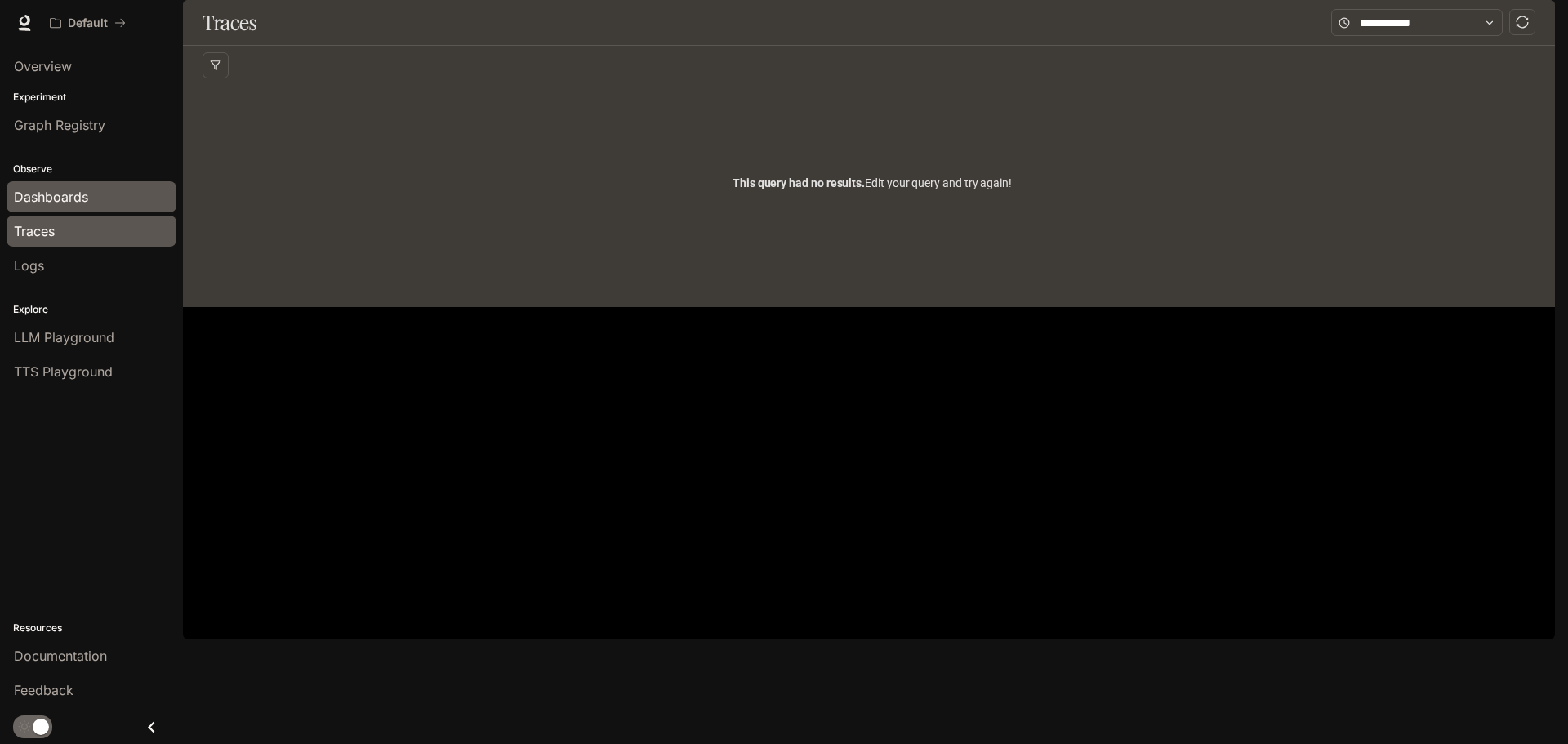
click at [42, 202] on span "Dashboards" at bounding box center [50, 196] width 74 height 20
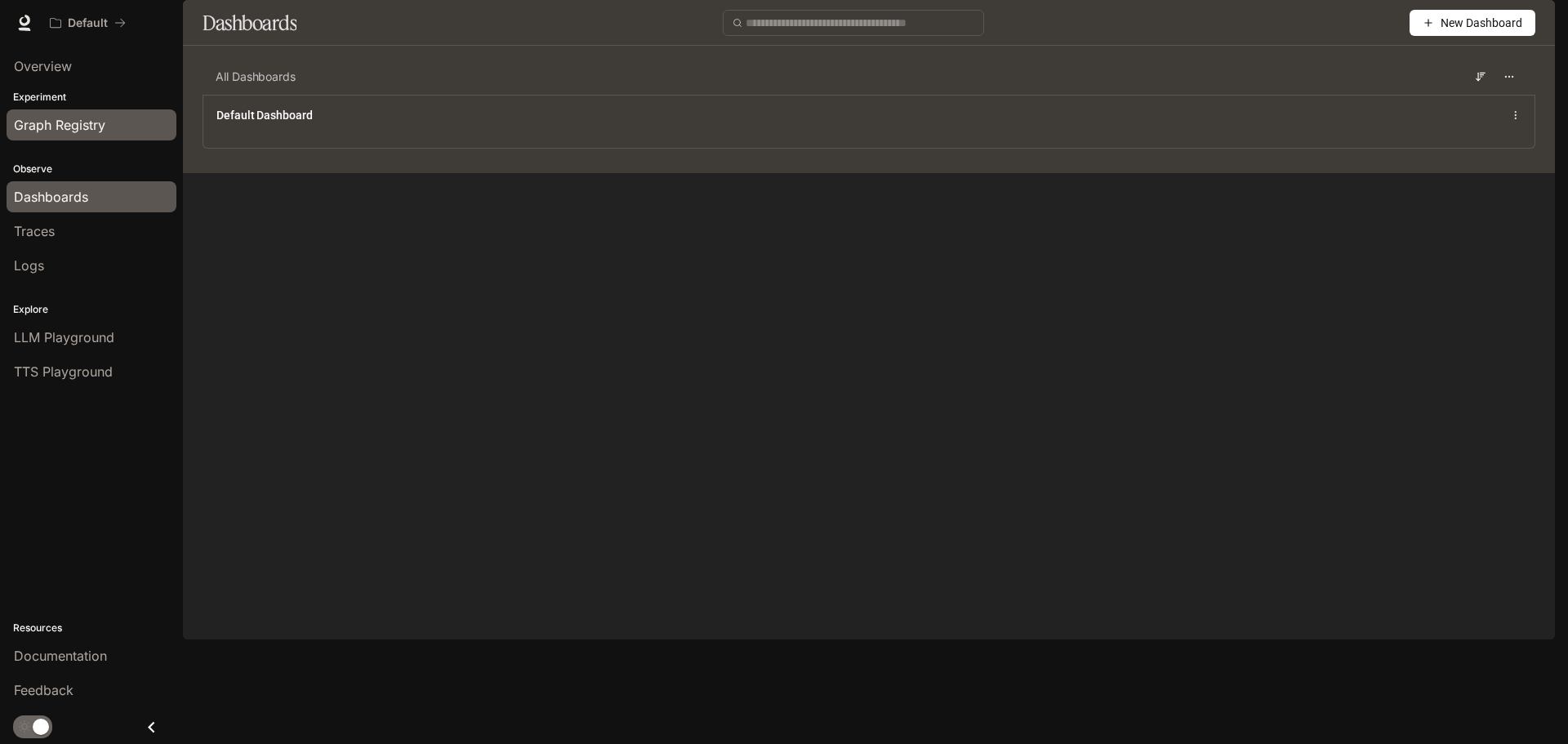
click at [63, 122] on span "Graph Registry" at bounding box center [59, 125] width 92 height 20
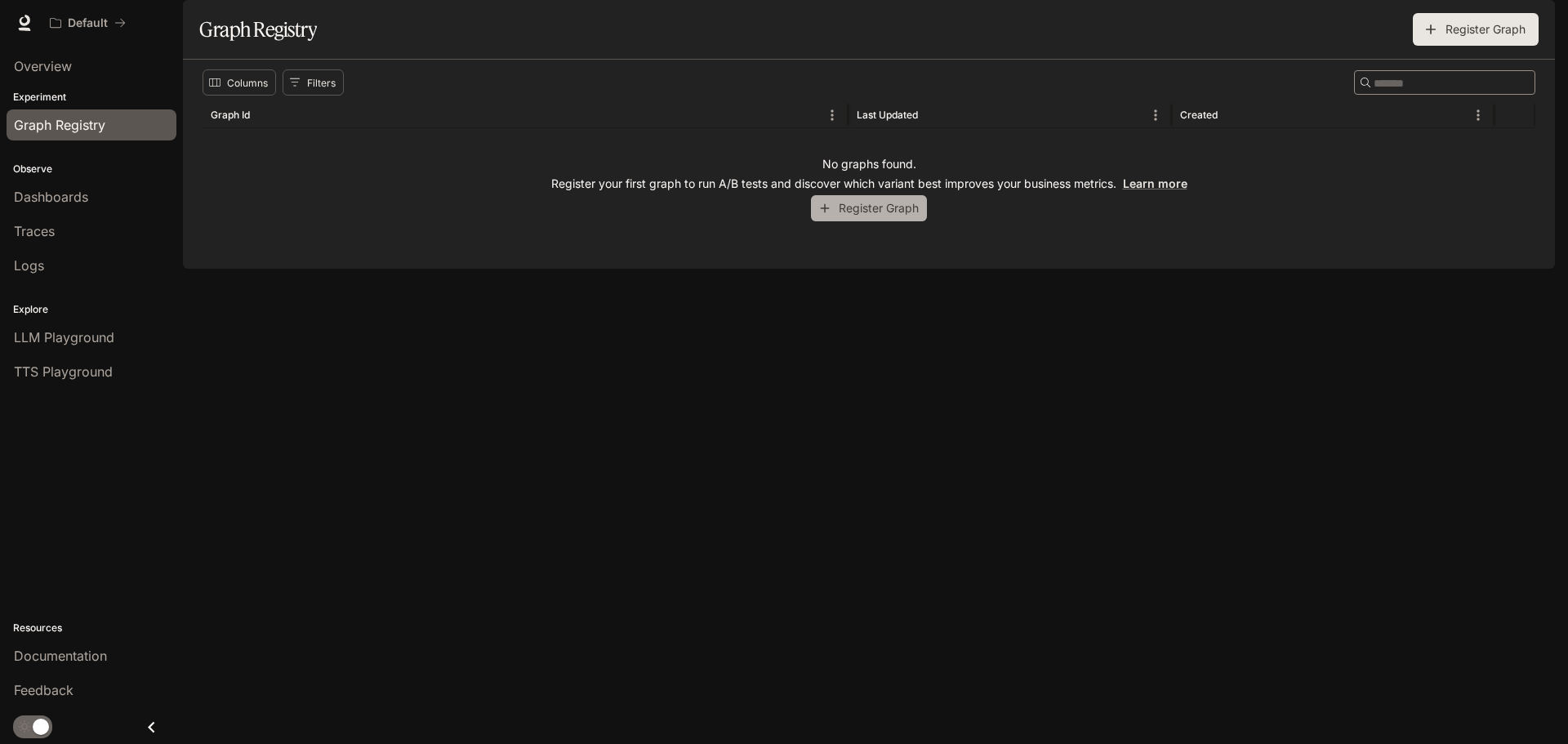
click at [891, 223] on button "Register Graph" at bounding box center [869, 209] width 116 height 27
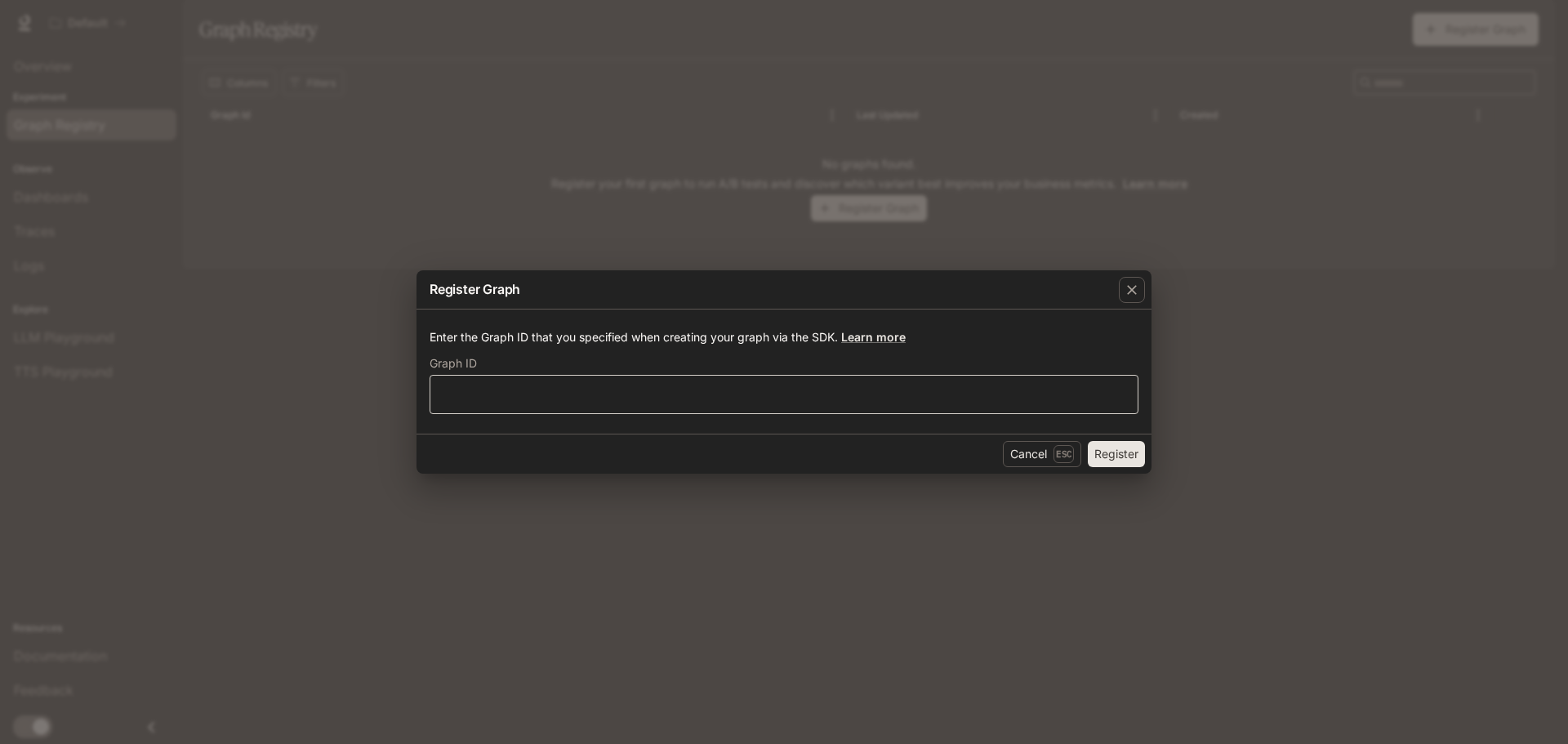
click at [1039, 403] on div "​" at bounding box center [784, 394] width 709 height 39
type input "***"
click at [1121, 452] on button "Register" at bounding box center [1116, 454] width 57 height 26
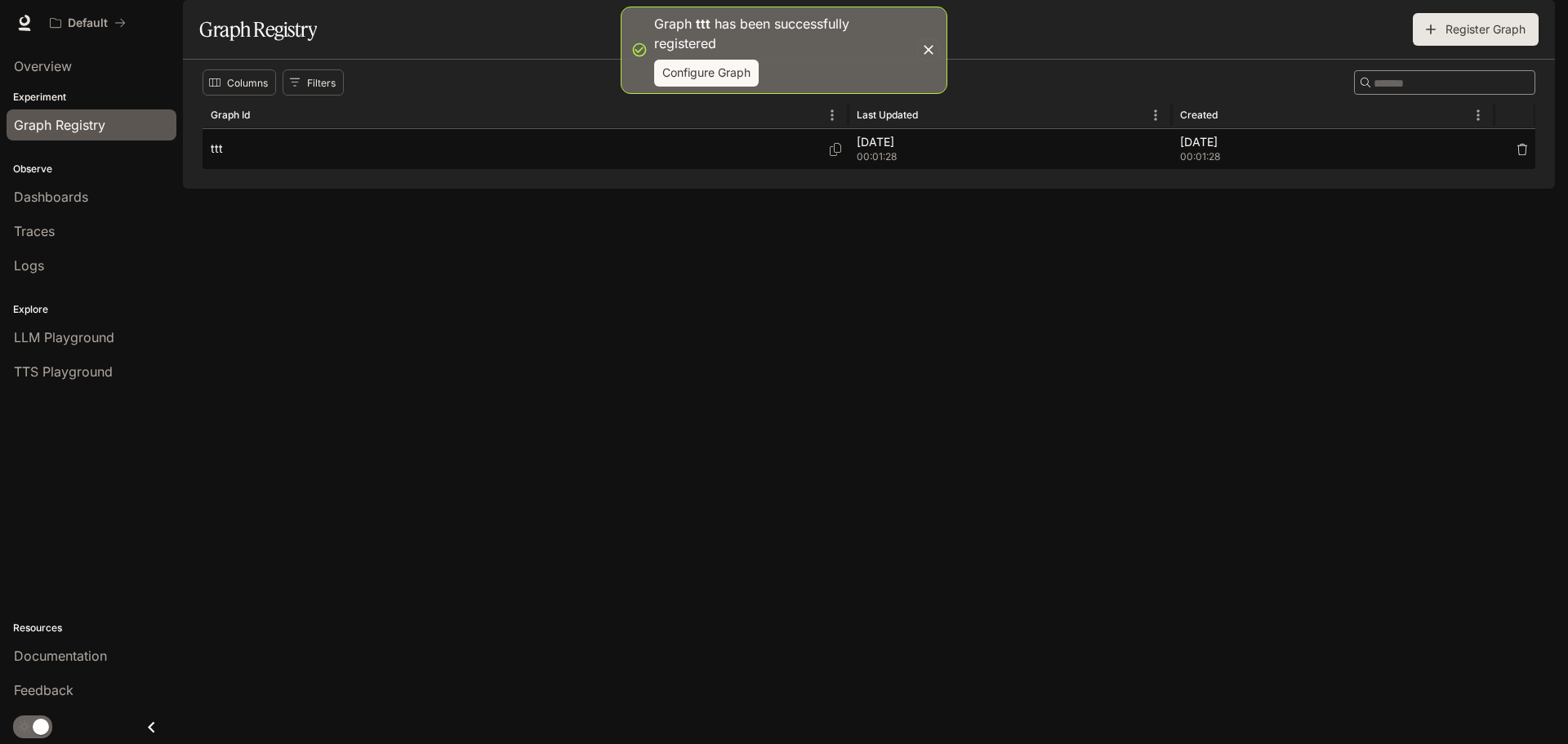
click at [897, 165] on span "00:01:28" at bounding box center [1011, 156] width 307 height 16
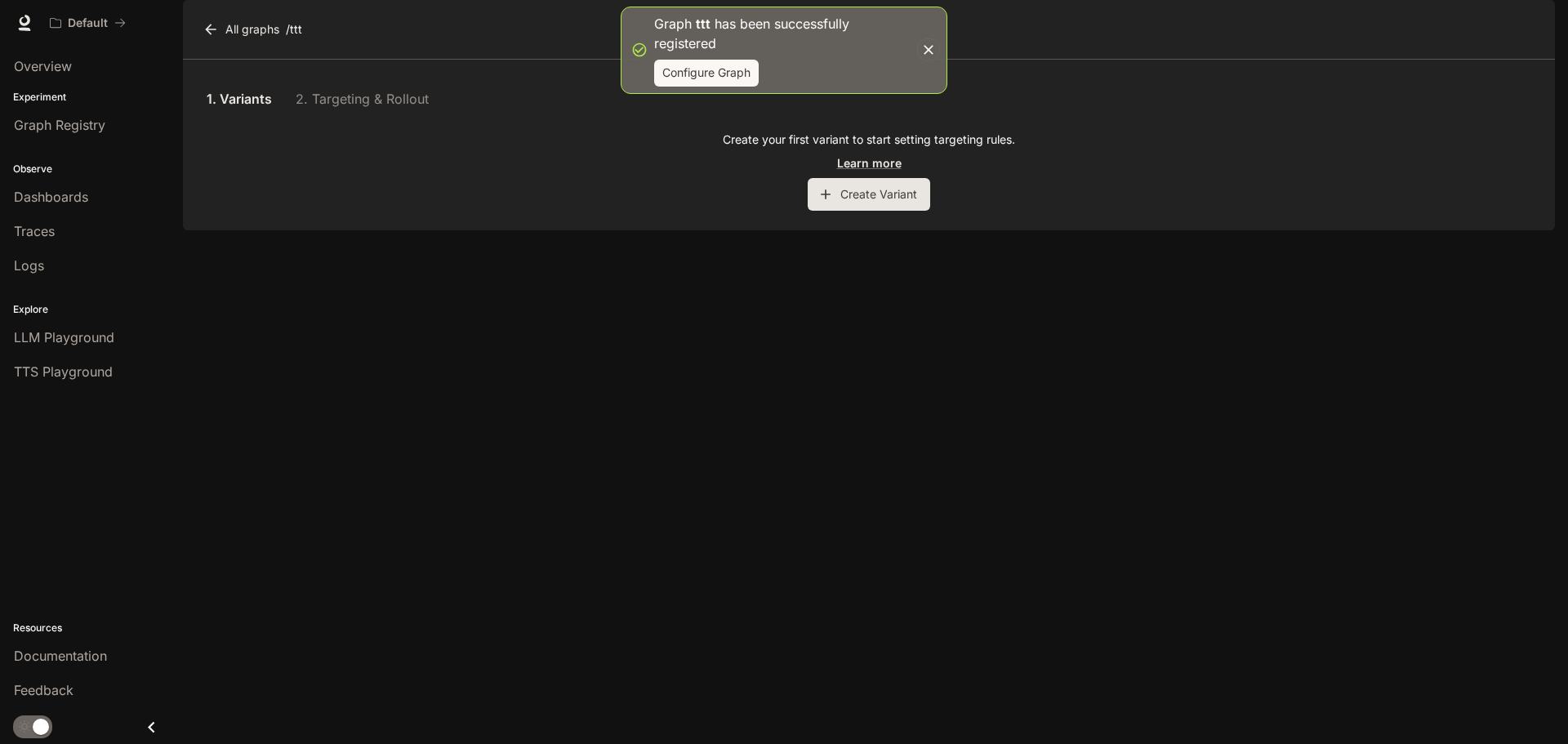
click at [883, 211] on button "Create Variant" at bounding box center [869, 194] width 122 height 32
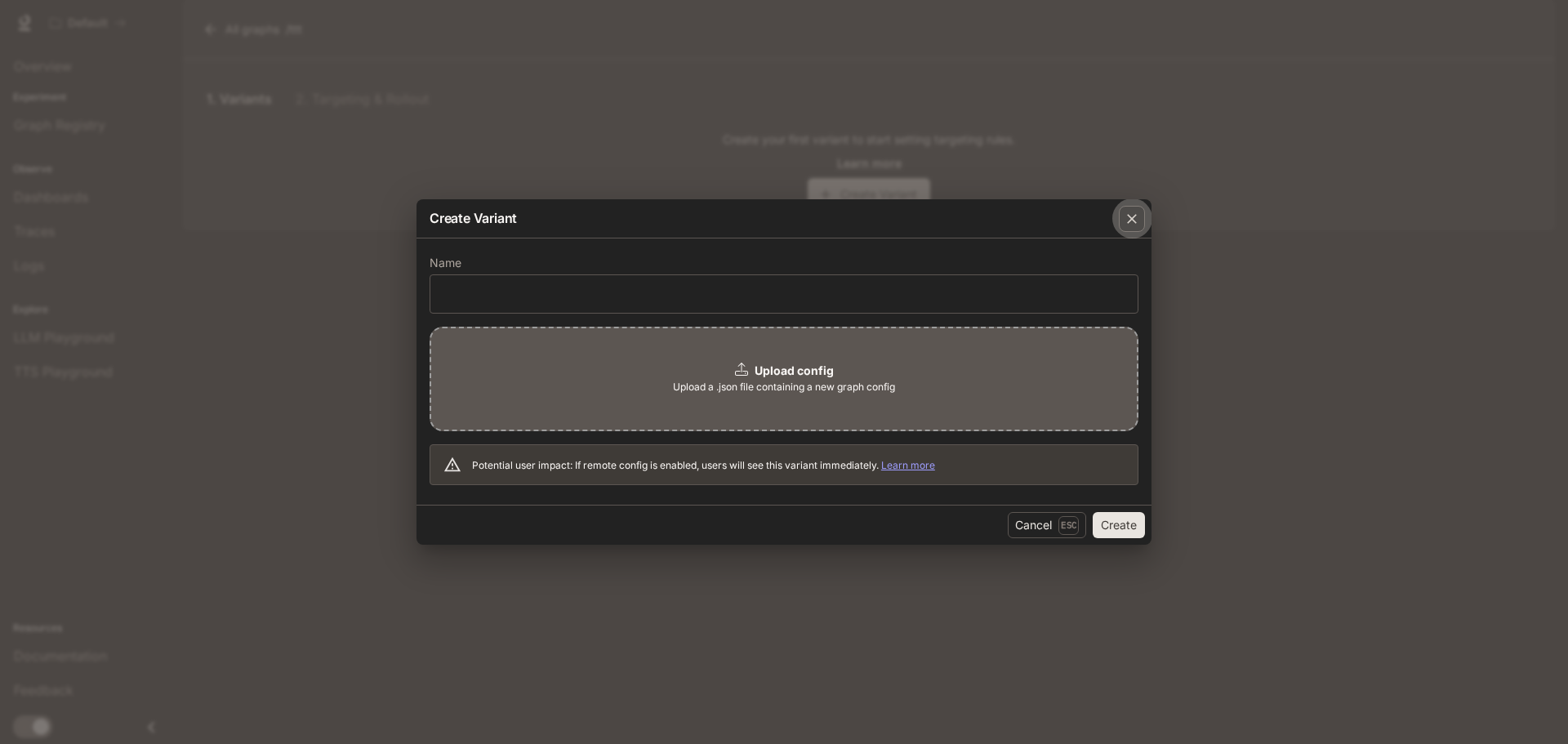
click at [1141, 217] on div "button" at bounding box center [1131, 218] width 26 height 26
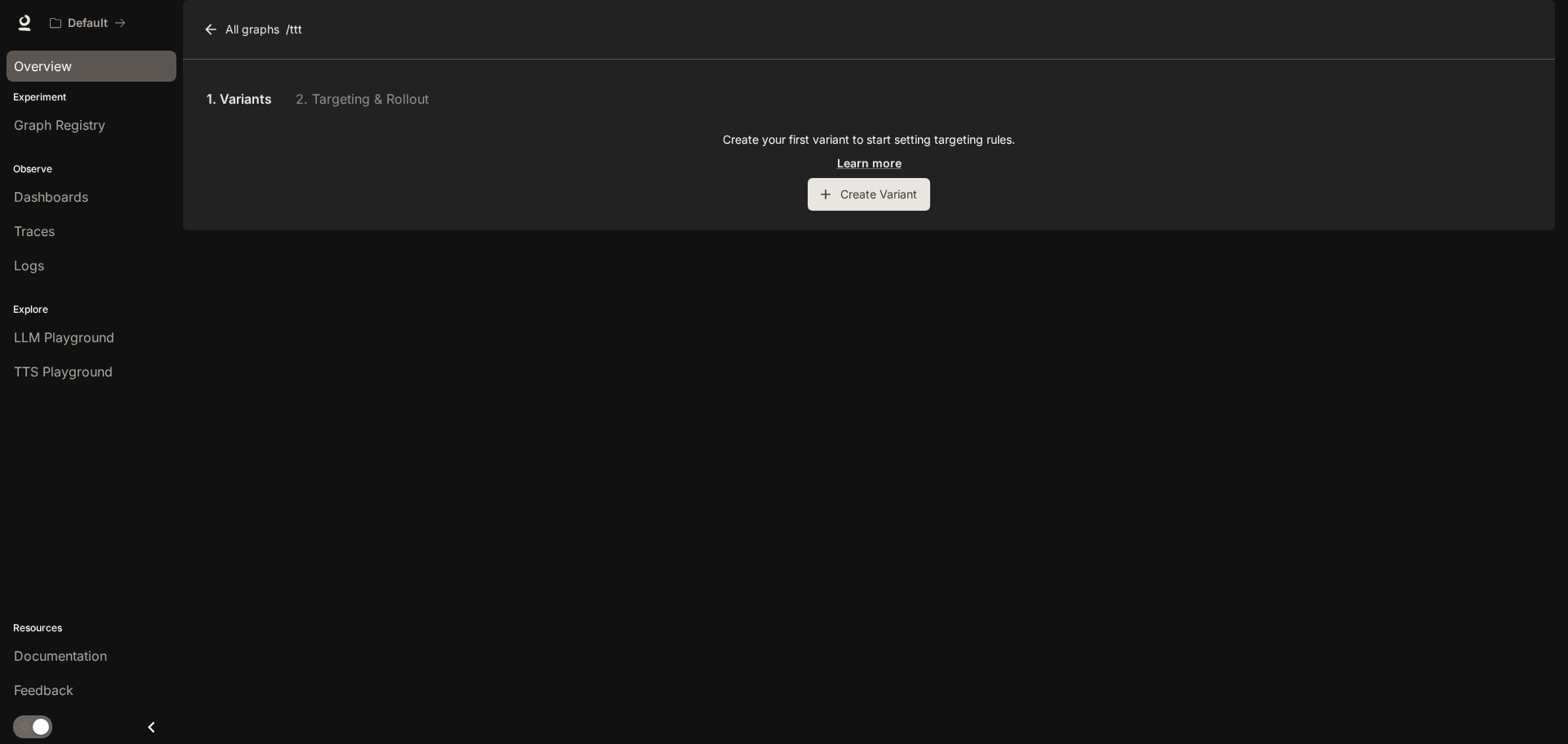
click at [61, 71] on span "Overview" at bounding box center [42, 65] width 58 height 20
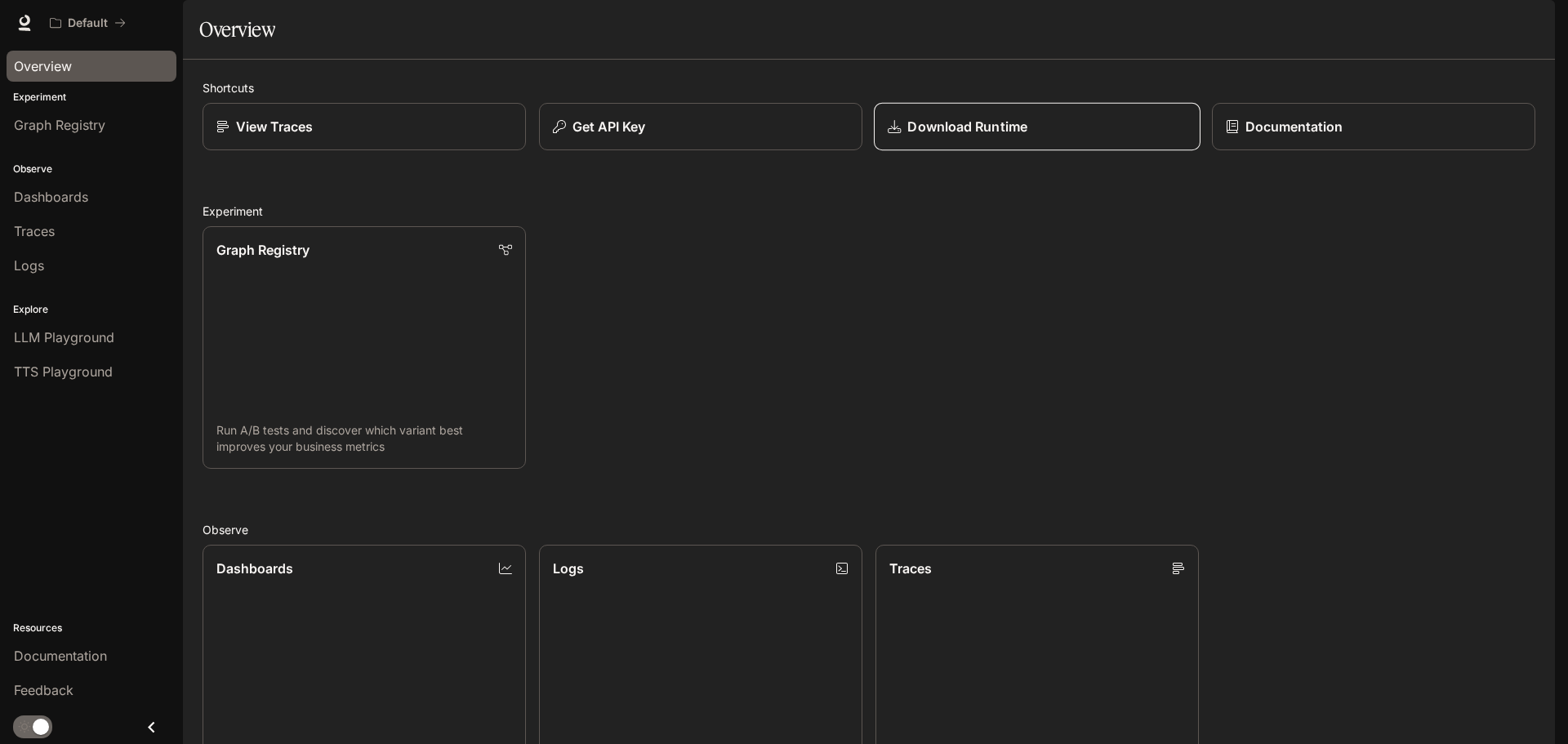
click at [977, 137] on p "Download Runtime" at bounding box center [967, 126] width 119 height 20
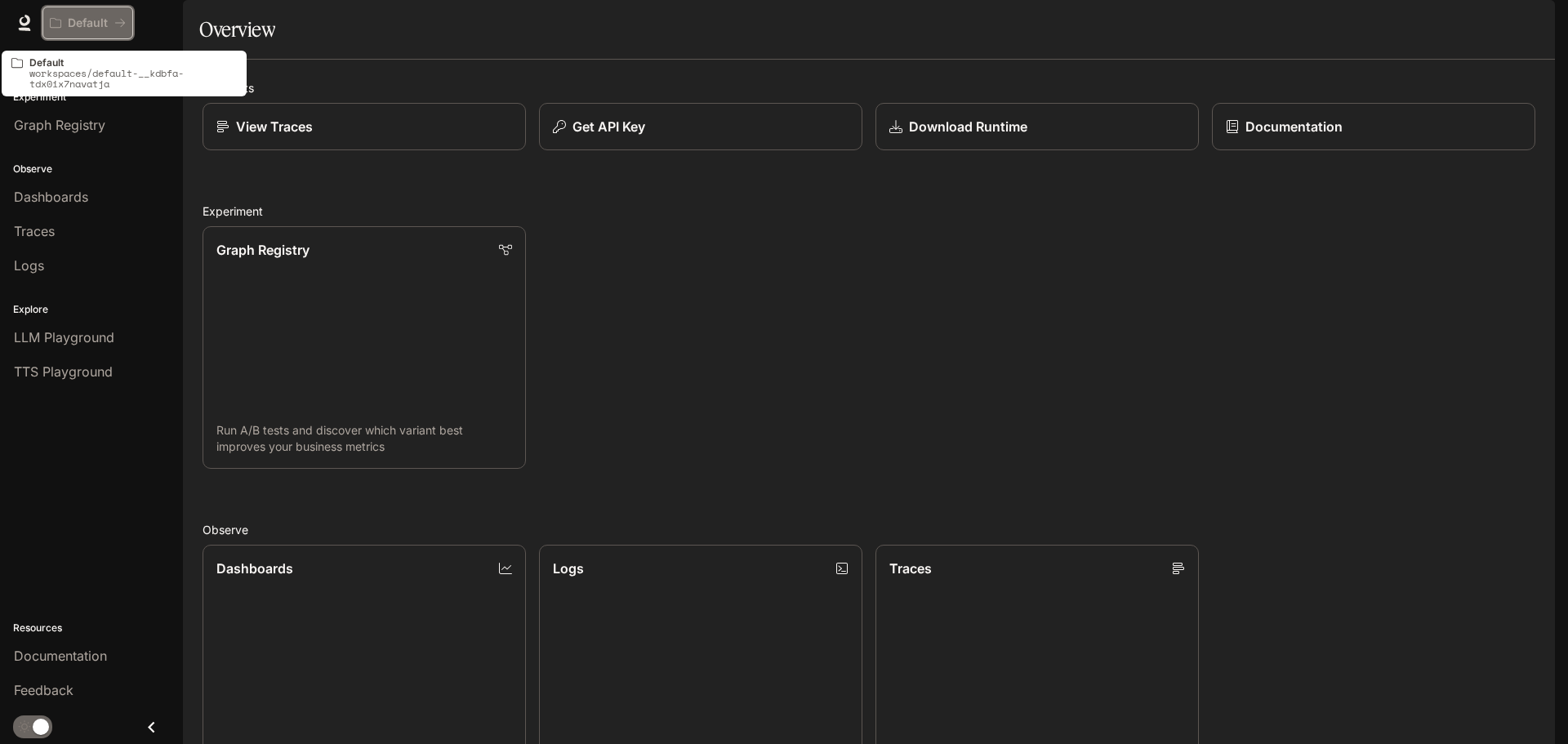
click at [93, 25] on p "Default" at bounding box center [87, 23] width 40 height 14
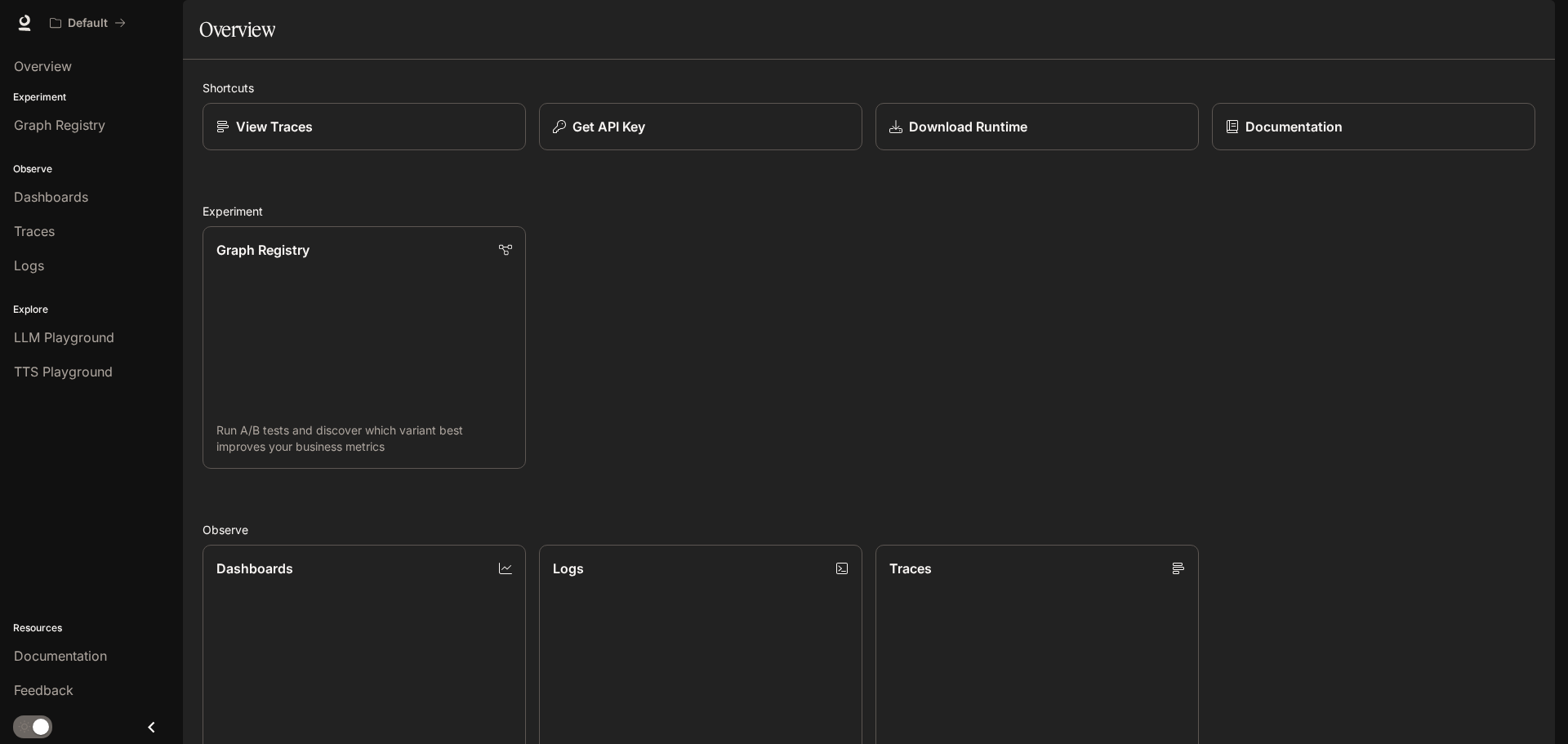
click at [1463, 20] on span "Documentation" at bounding box center [1456, 23] width 81 height 20
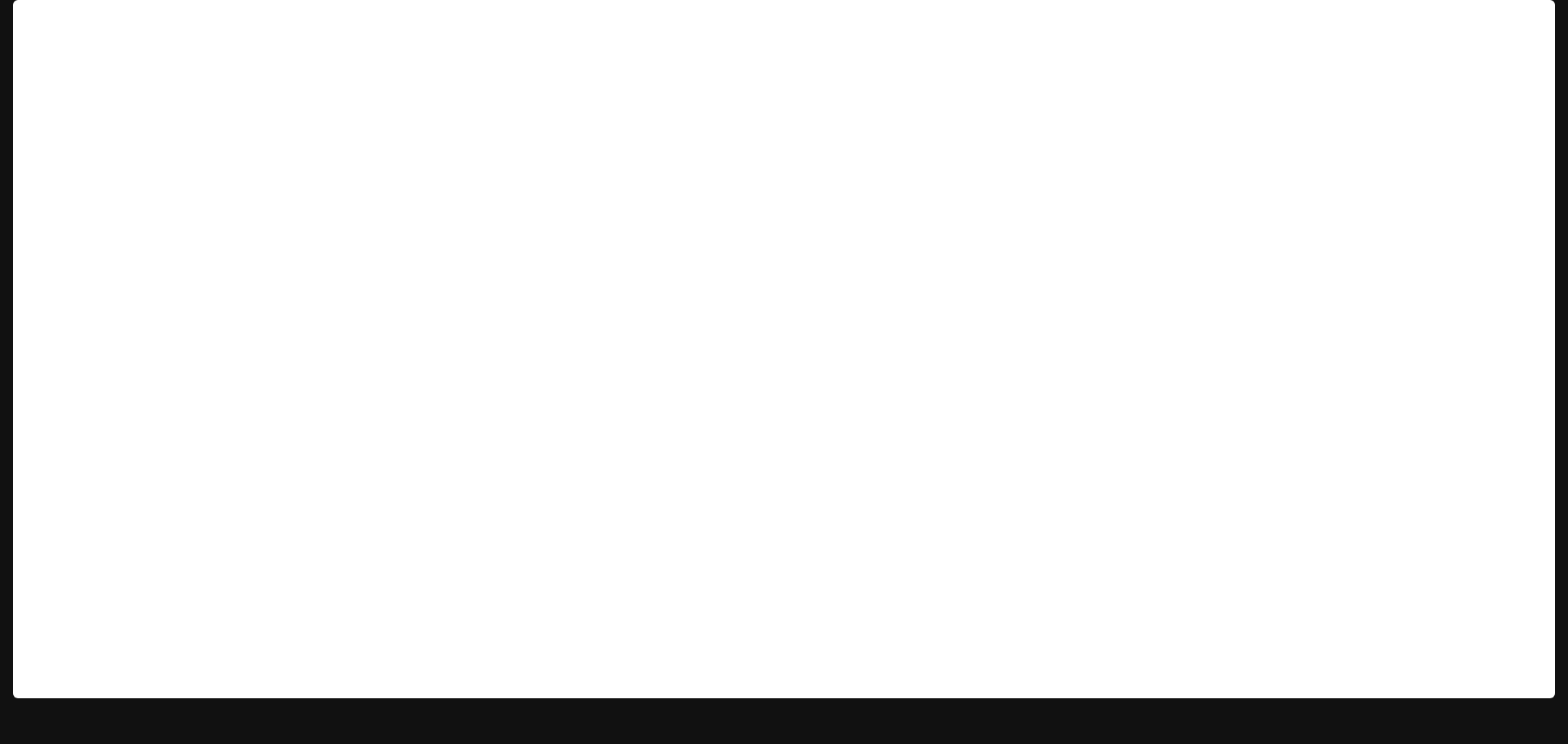
click at [1533, 17] on img "button" at bounding box center [1531, 22] width 23 height 23
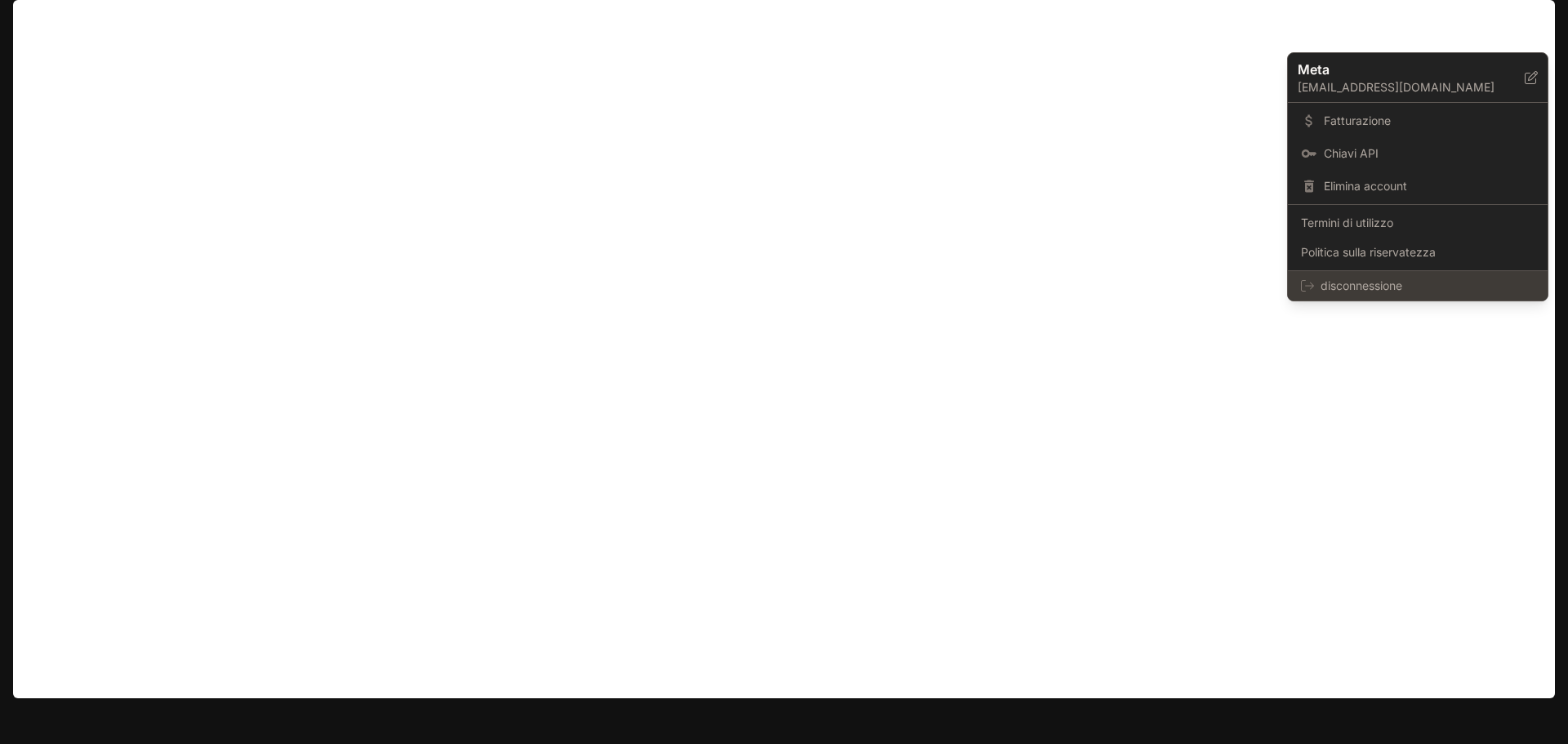
click at [1415, 287] on span "disconnessione" at bounding box center [1428, 285] width 214 height 16
